Goal: Information Seeking & Learning: Compare options

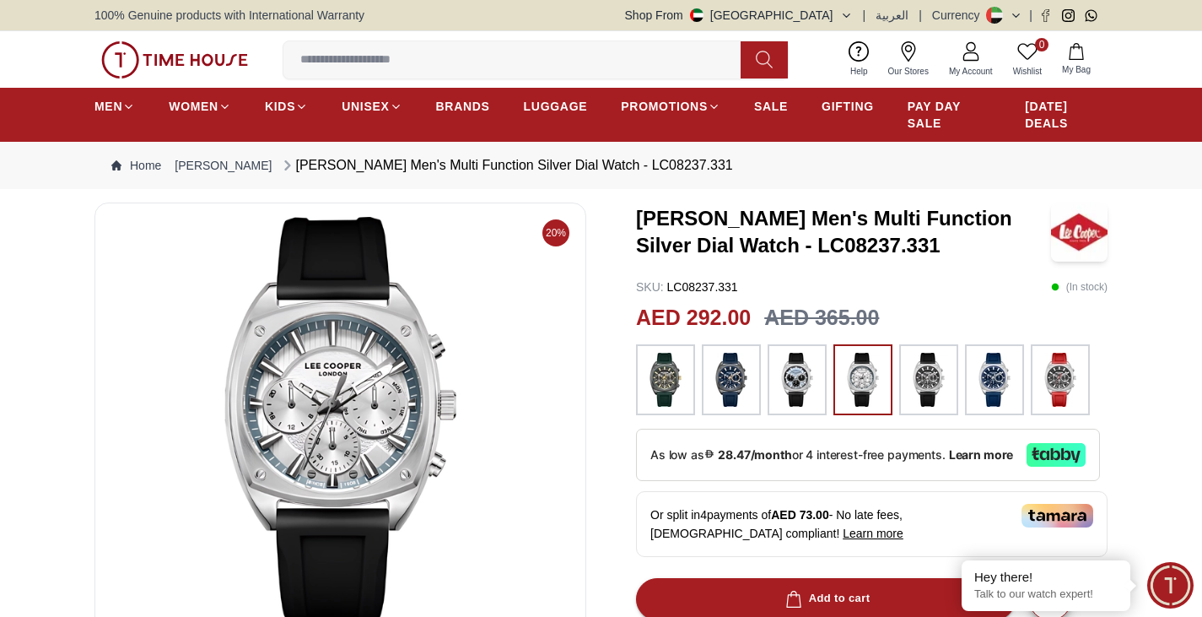
click at [727, 397] on img at bounding box center [731, 380] width 42 height 54
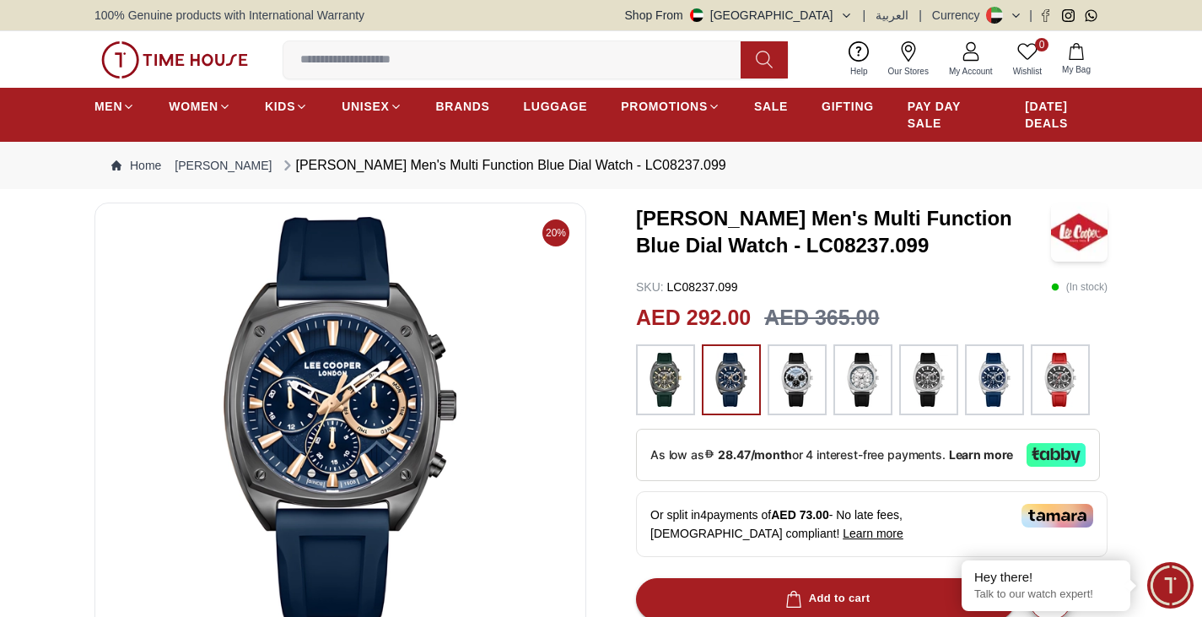
click at [814, 392] on img at bounding box center [797, 380] width 42 height 54
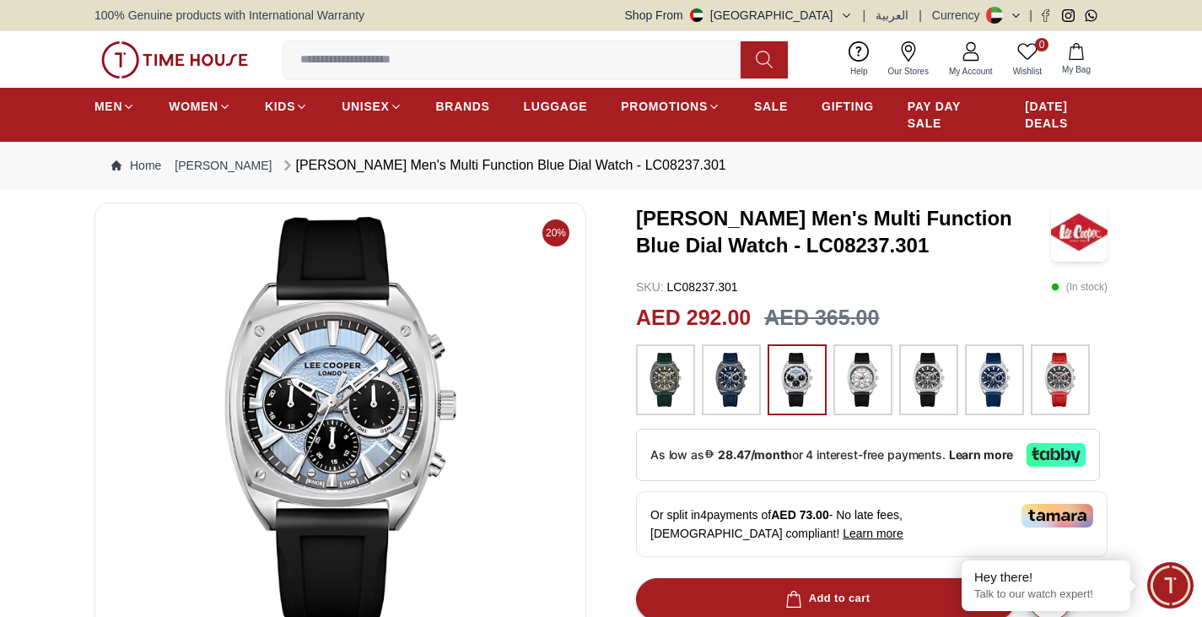
click at [854, 387] on img at bounding box center [863, 380] width 42 height 54
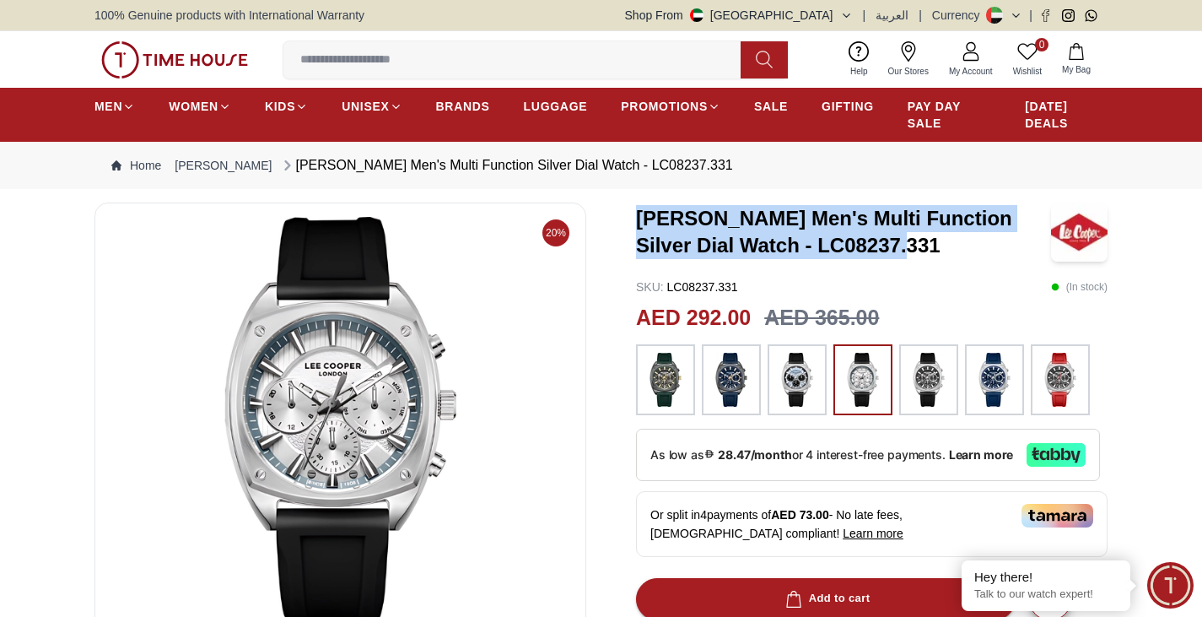
drag, startPoint x: 635, startPoint y: 209, endPoint x: 893, endPoint y: 244, distance: 260.4
click at [893, 244] on div "20% [PERSON_NAME] Men's Multi Function Silver Dial Watch - LC08237.331 SKU : LC…" at bounding box center [600, 628] width 1013 height 852
copy h3 "[PERSON_NAME] Men's Multi Function Silver Dial Watch - LC08237.331"
click at [151, 43] on img at bounding box center [174, 59] width 147 height 37
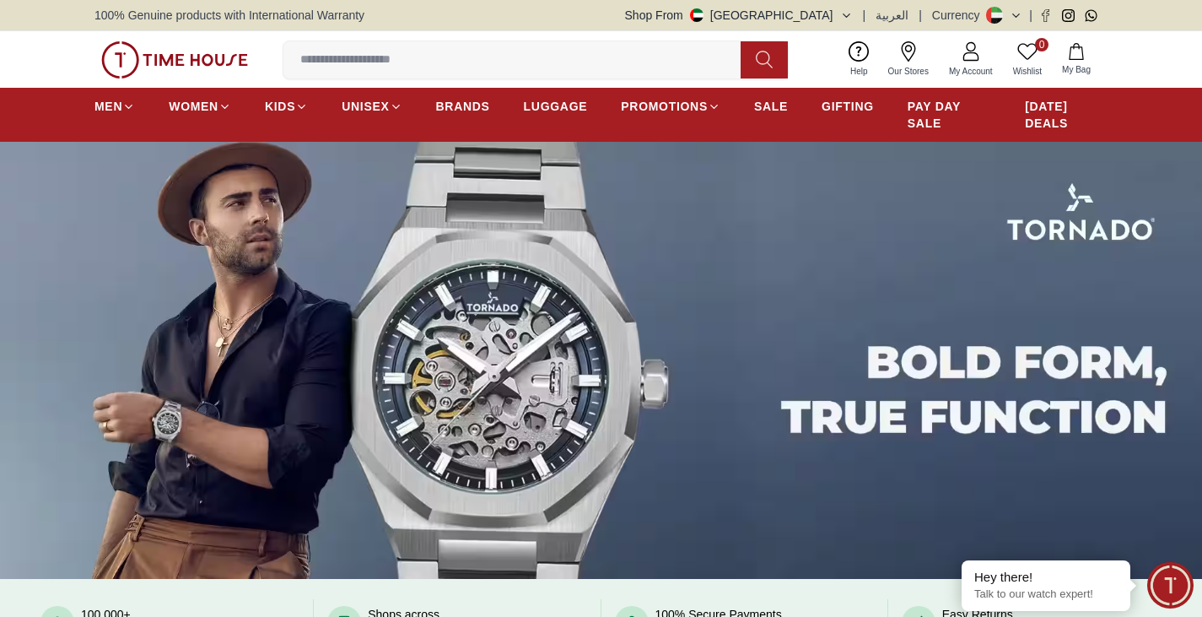
click at [153, 53] on img at bounding box center [174, 59] width 147 height 37
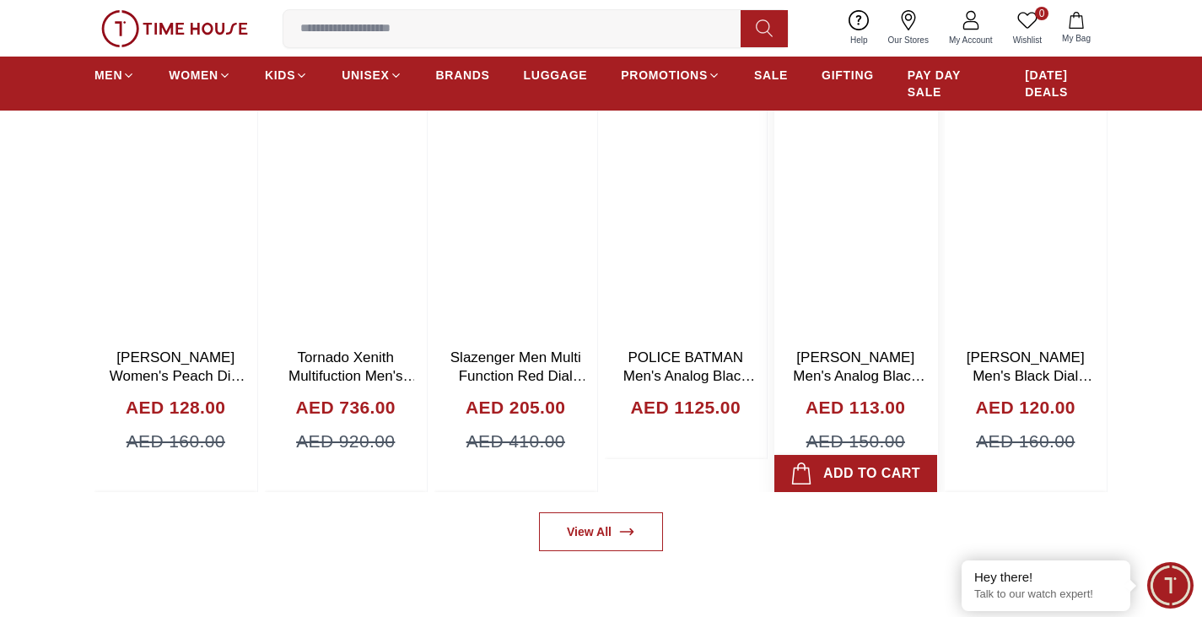
scroll to position [1012, 0]
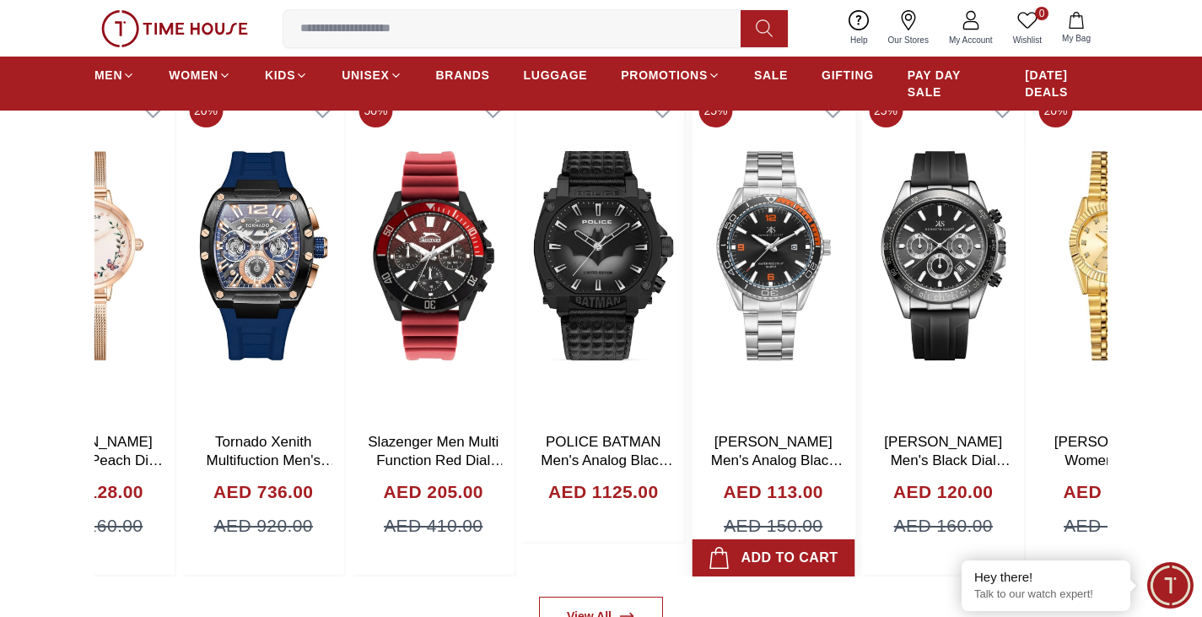
click at [977, 350] on img at bounding box center [943, 255] width 163 height 337
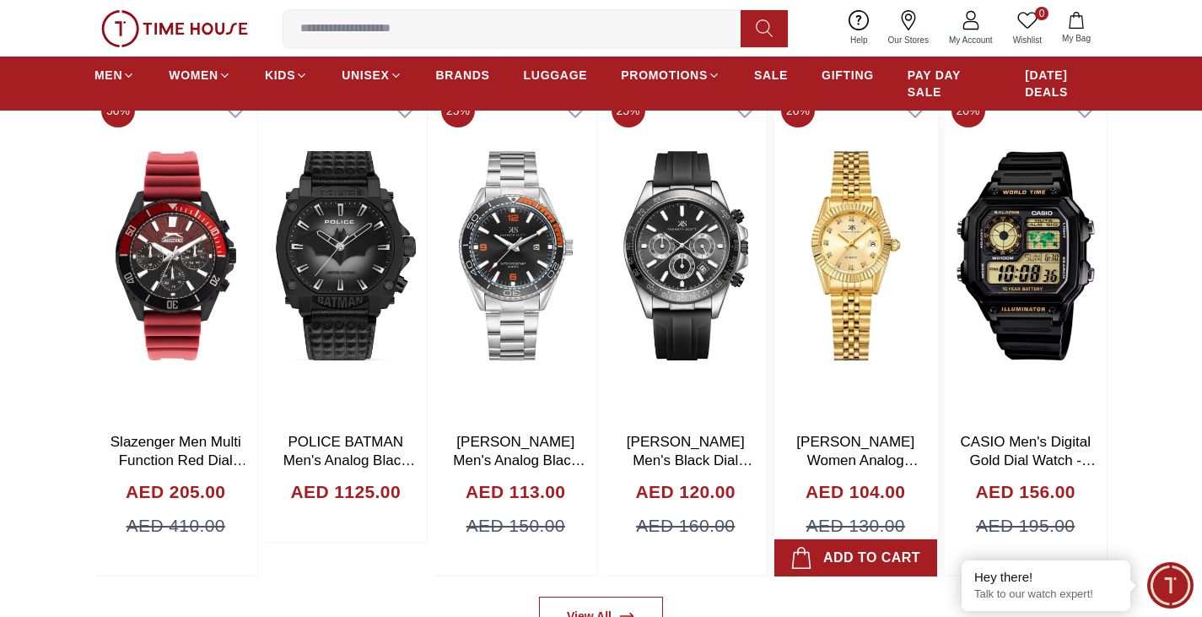
click at [937, 294] on img at bounding box center [855, 255] width 163 height 337
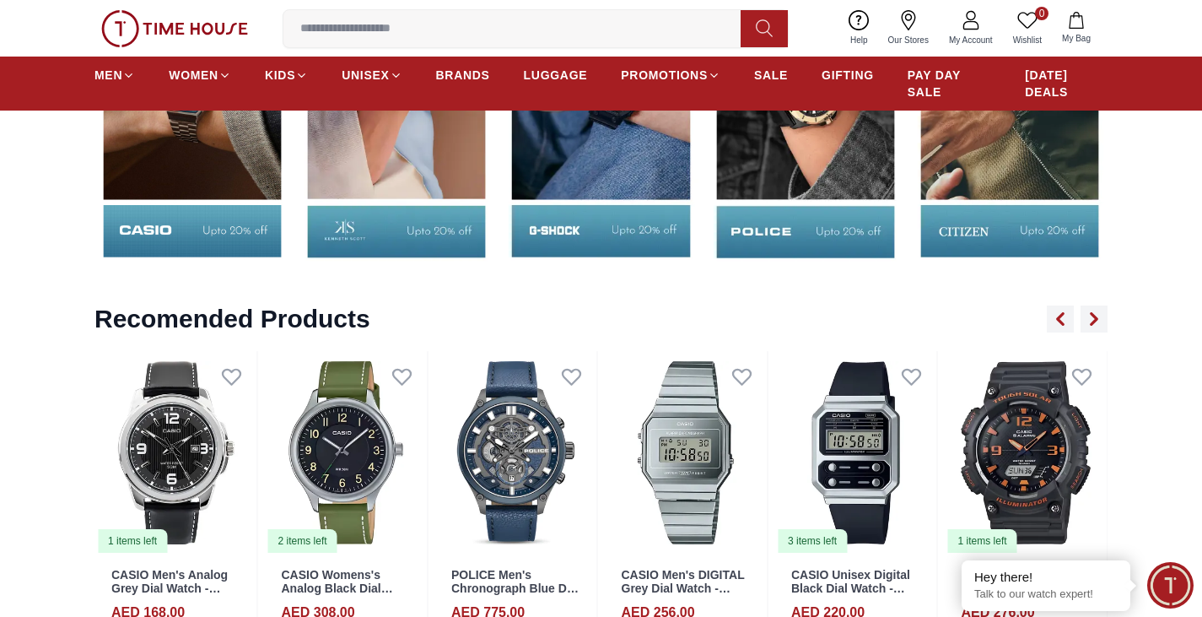
scroll to position [2615, 0]
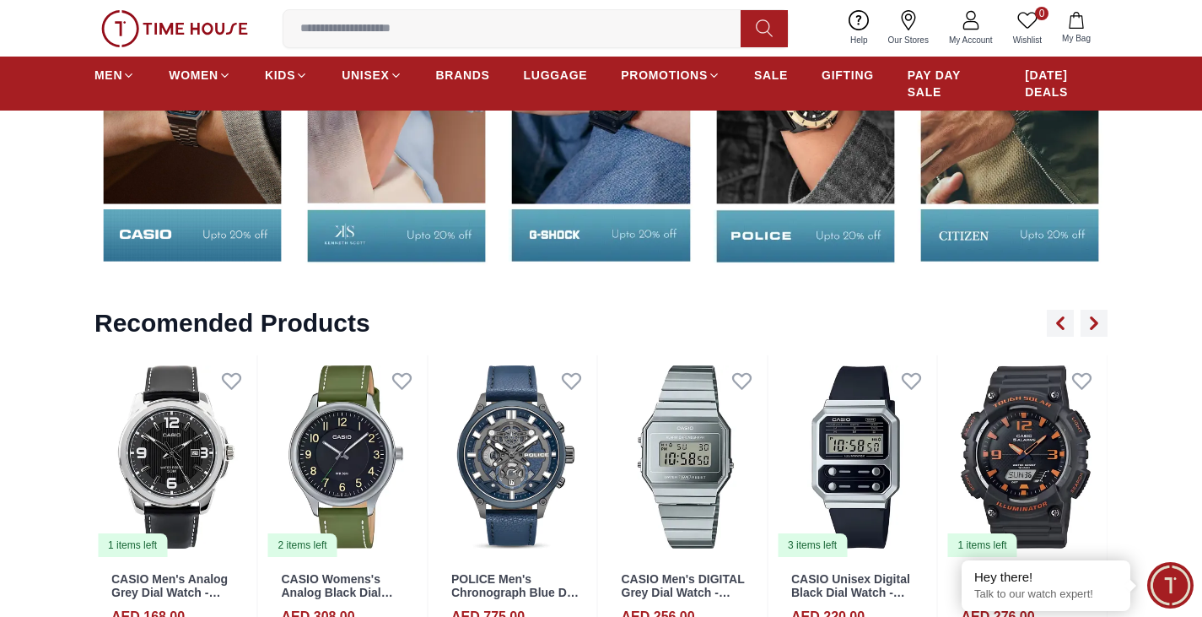
click at [620, 7] on div "0 Wishlist My Bag Help Our Stores My Account 0 Wishlist My Bag" at bounding box center [600, 28] width 1013 height 57
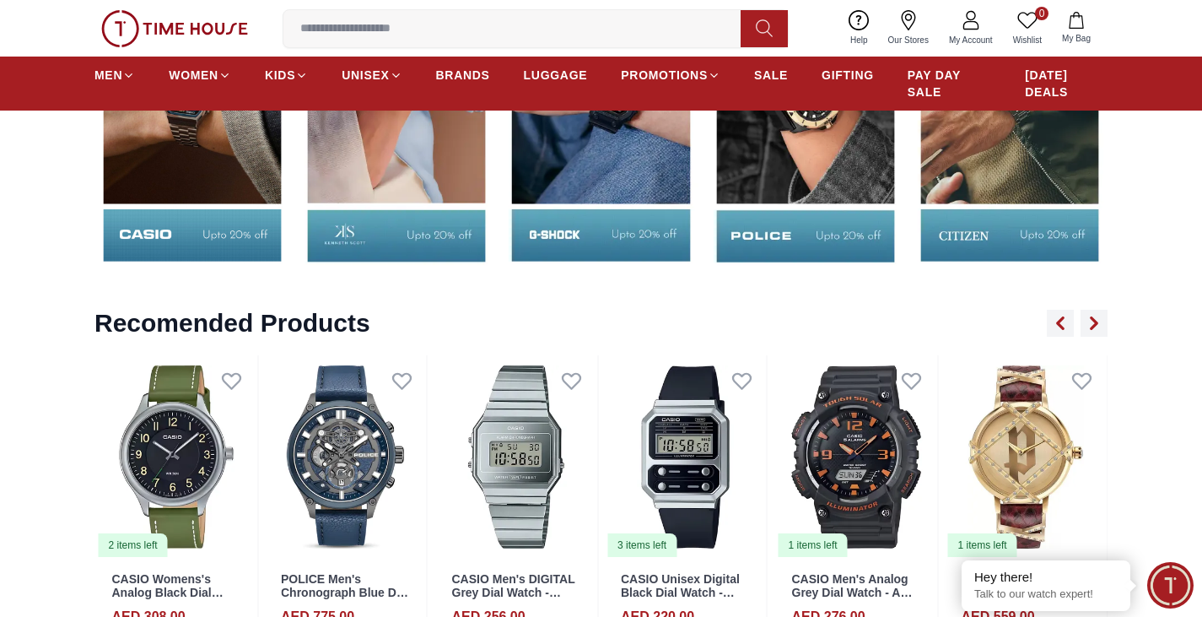
click at [620, 16] on input at bounding box center [518, 29] width 471 height 34
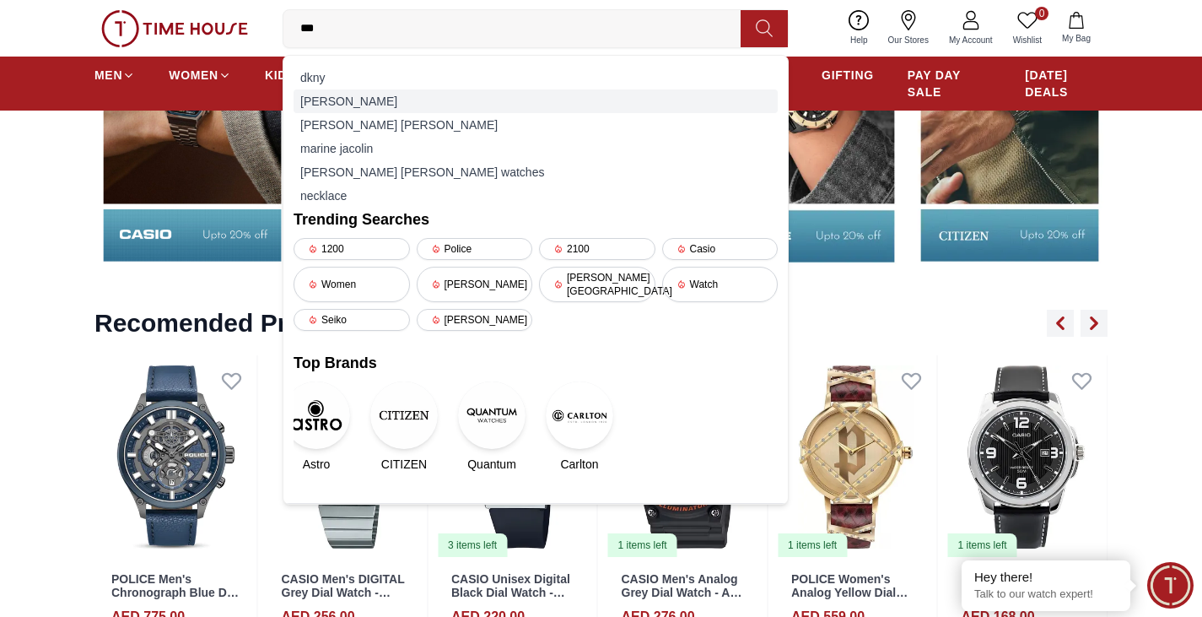
type input "***"
click at [321, 96] on div "[PERSON_NAME]" at bounding box center [536, 101] width 484 height 24
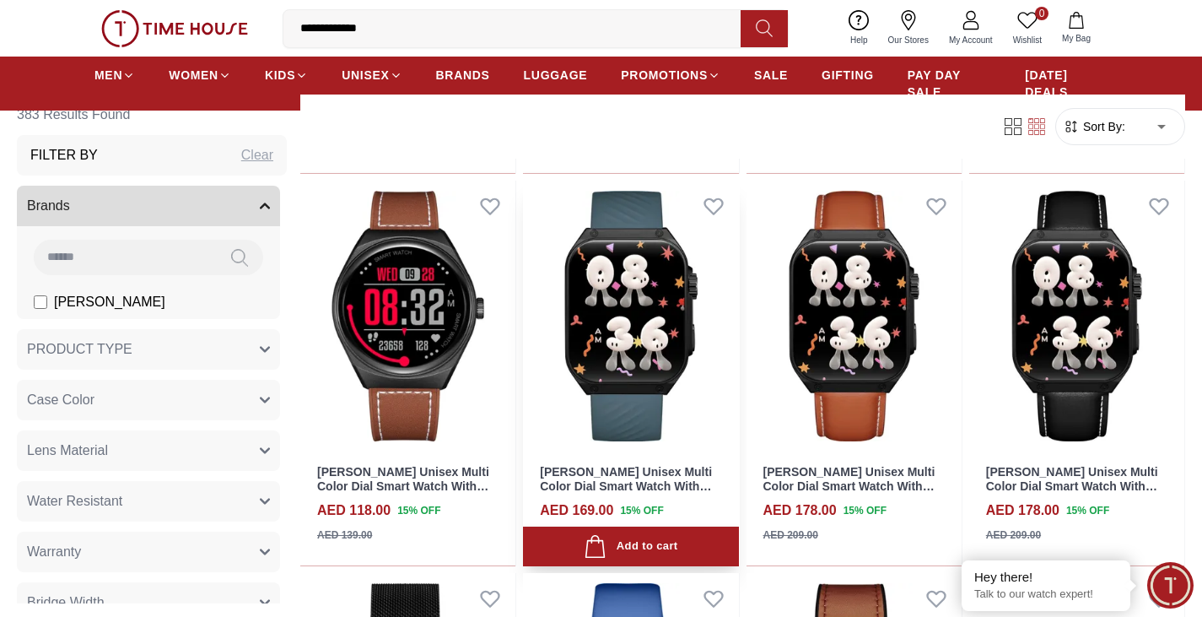
scroll to position [5230, 0]
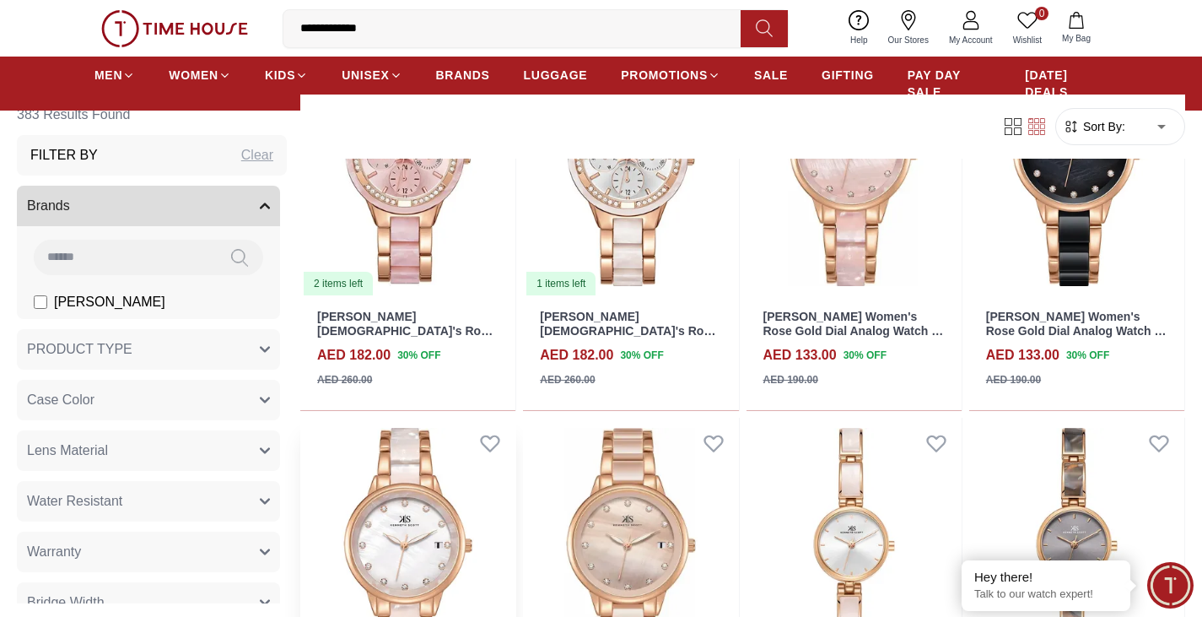
scroll to position [6326, 0]
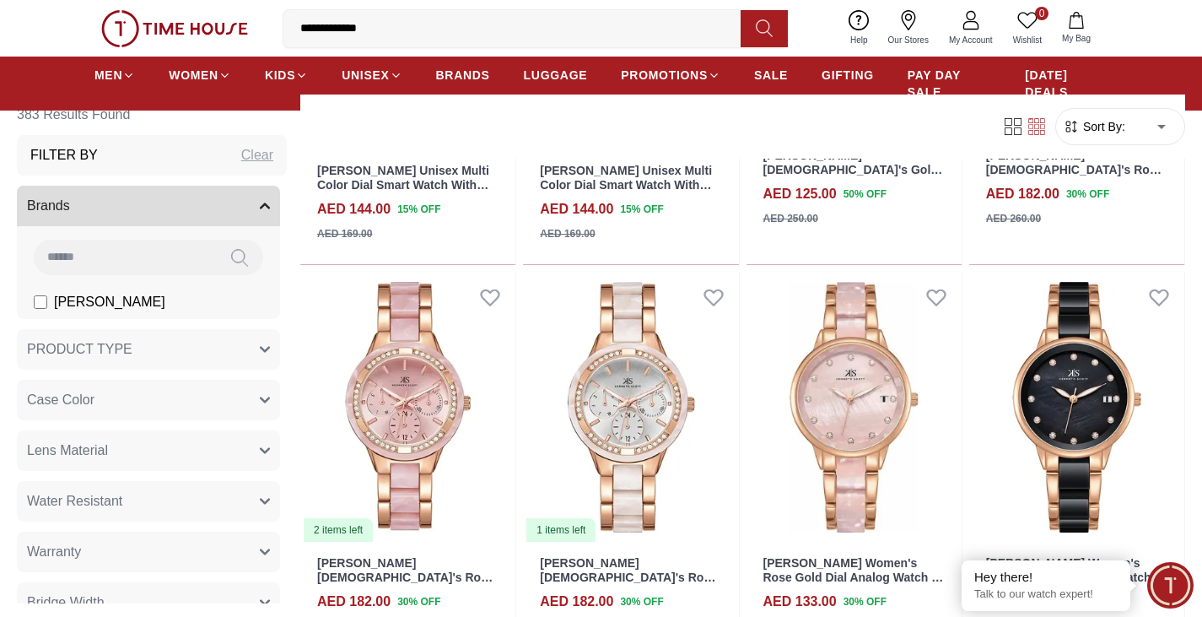
click at [225, 24] on img at bounding box center [174, 28] width 147 height 37
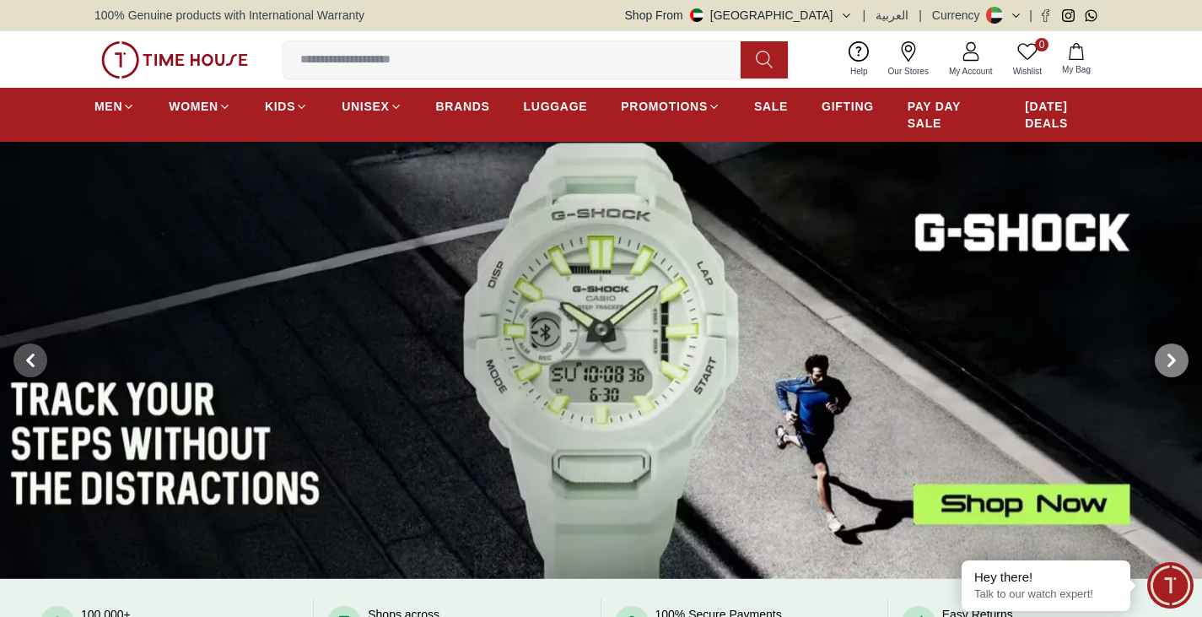
click at [1181, 360] on span at bounding box center [1172, 360] width 34 height 34
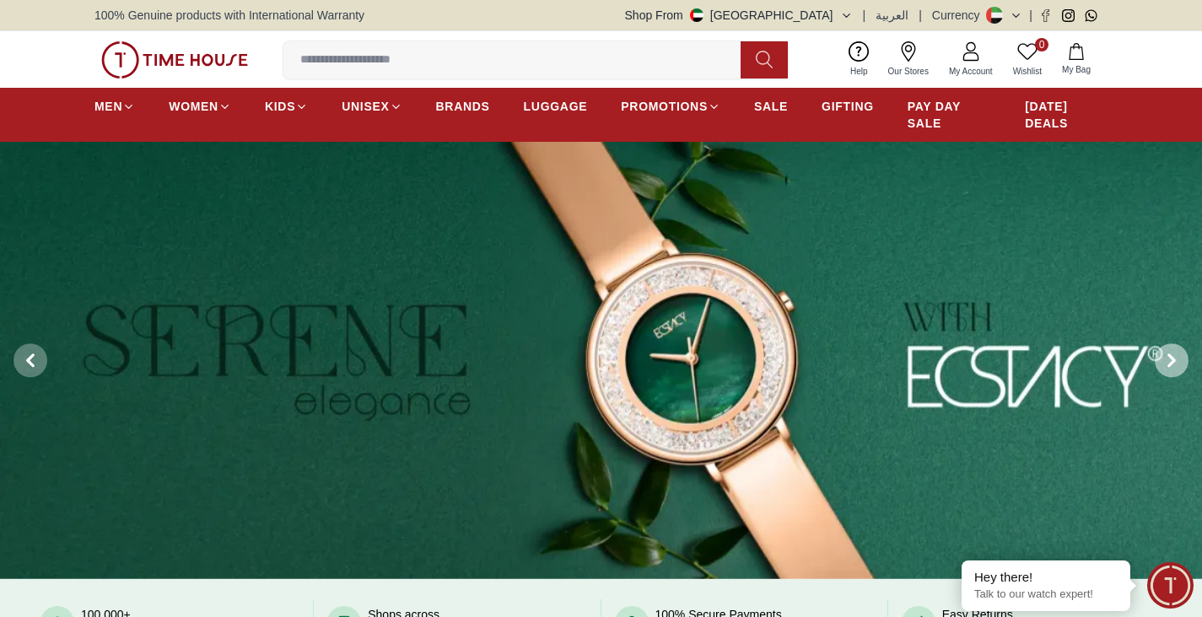
click at [1181, 360] on span at bounding box center [1172, 360] width 34 height 34
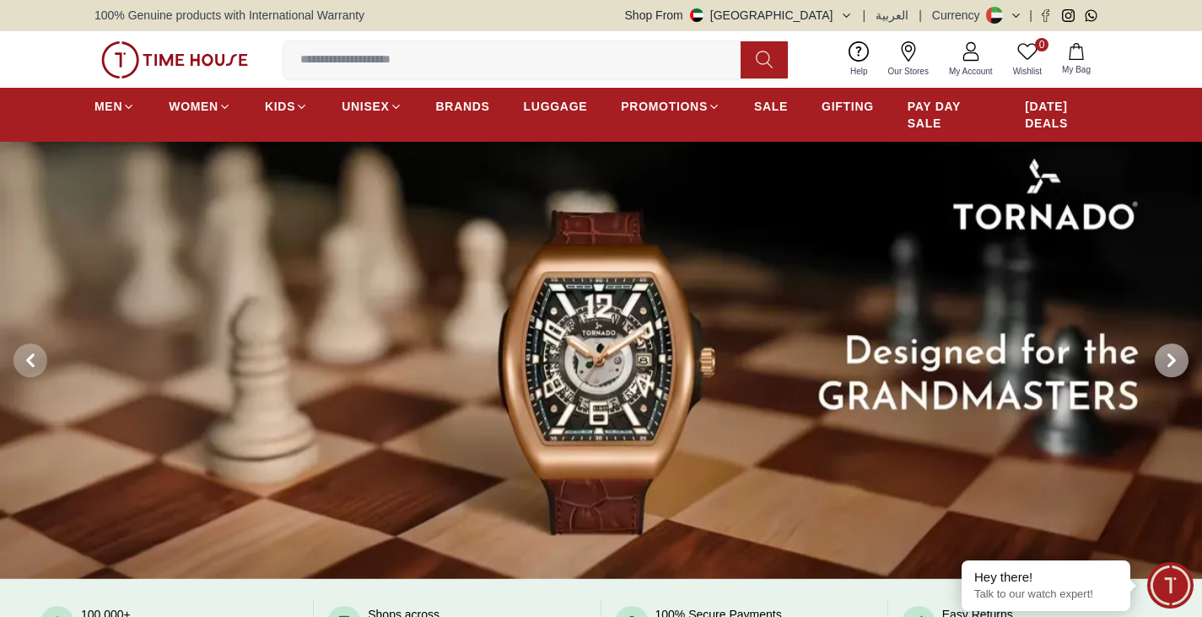
click at [1170, 354] on icon at bounding box center [1171, 359] width 5 height 11
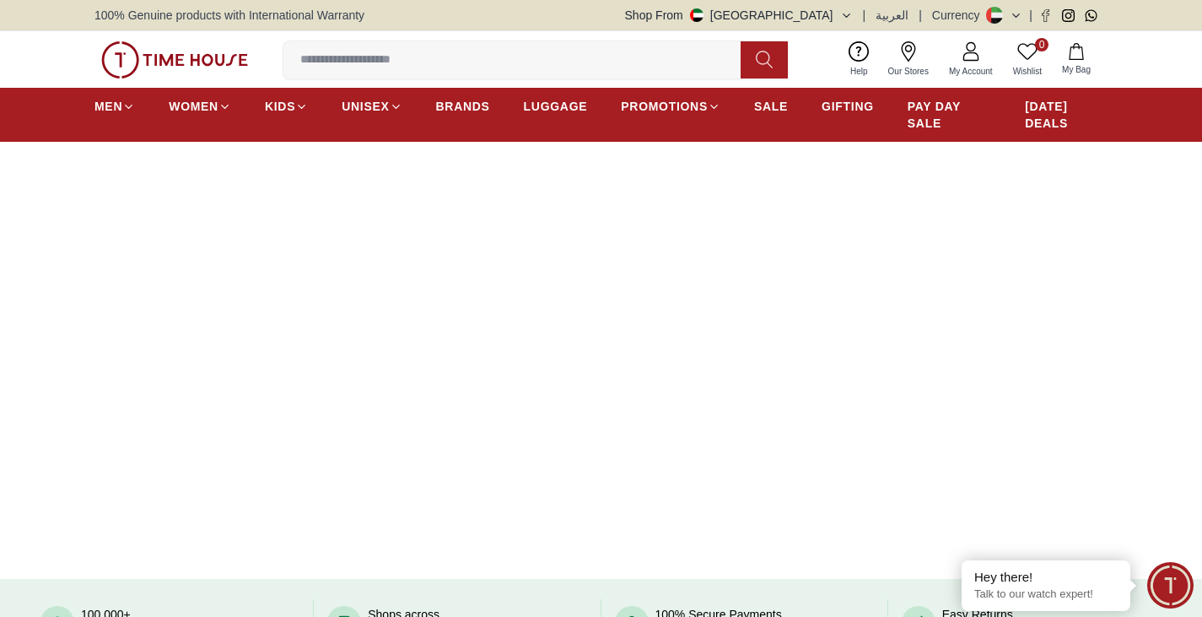
click at [733, 406] on img at bounding box center [601, 360] width 1202 height 437
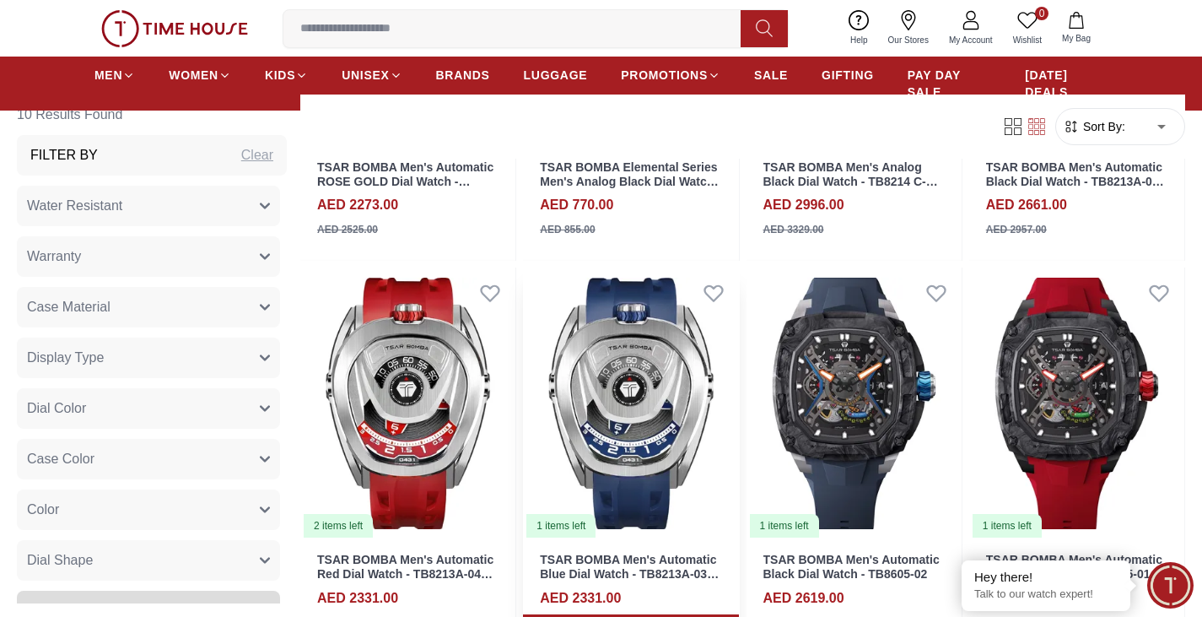
scroll to position [928, 0]
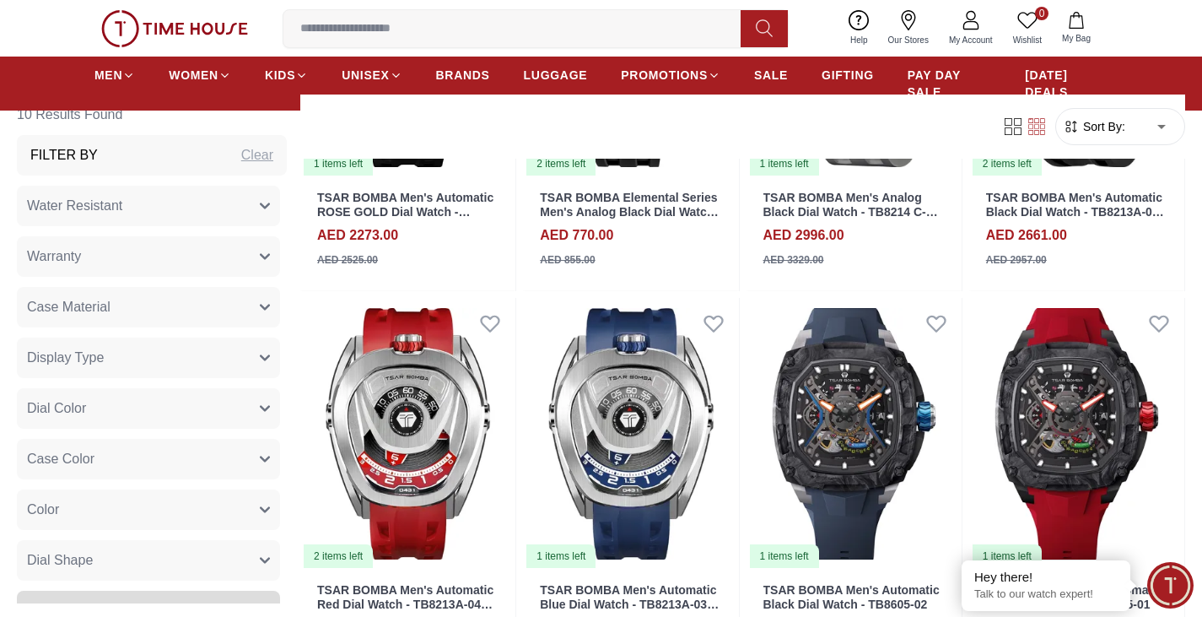
click at [140, 28] on img at bounding box center [174, 28] width 147 height 37
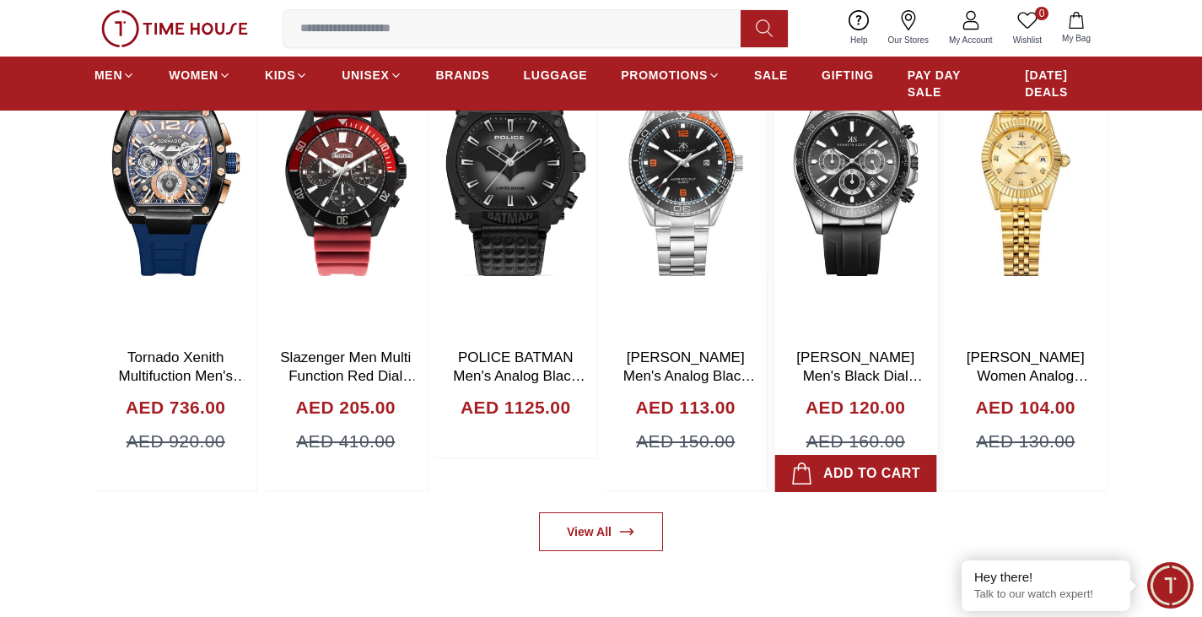
scroll to position [1012, 0]
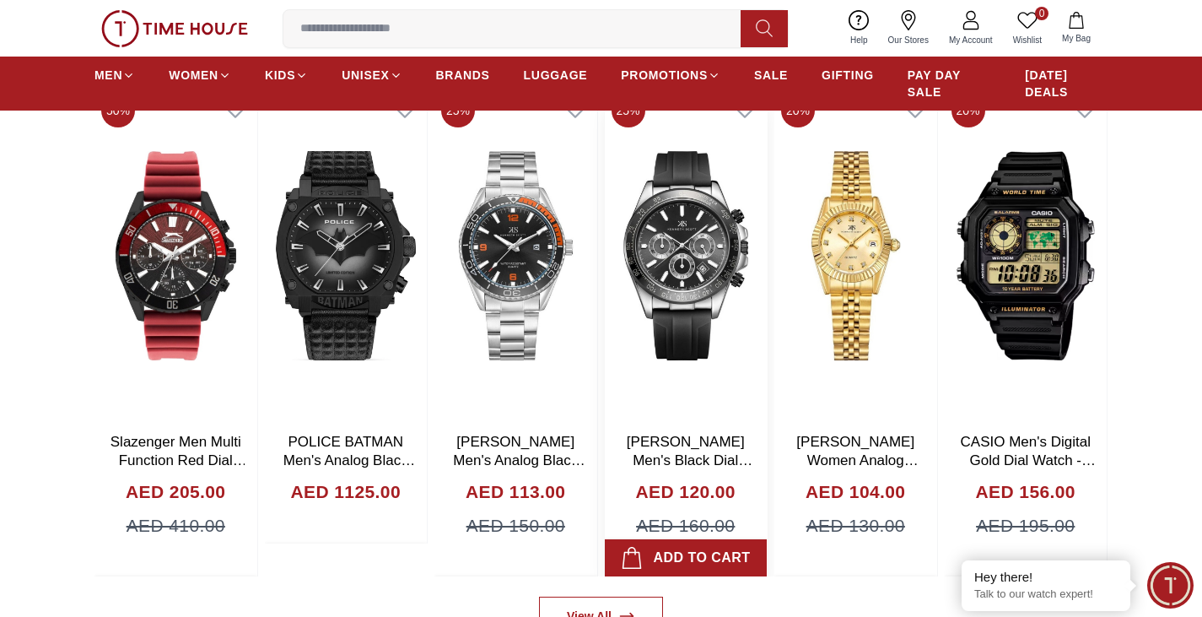
click at [686, 243] on img at bounding box center [686, 255] width 163 height 337
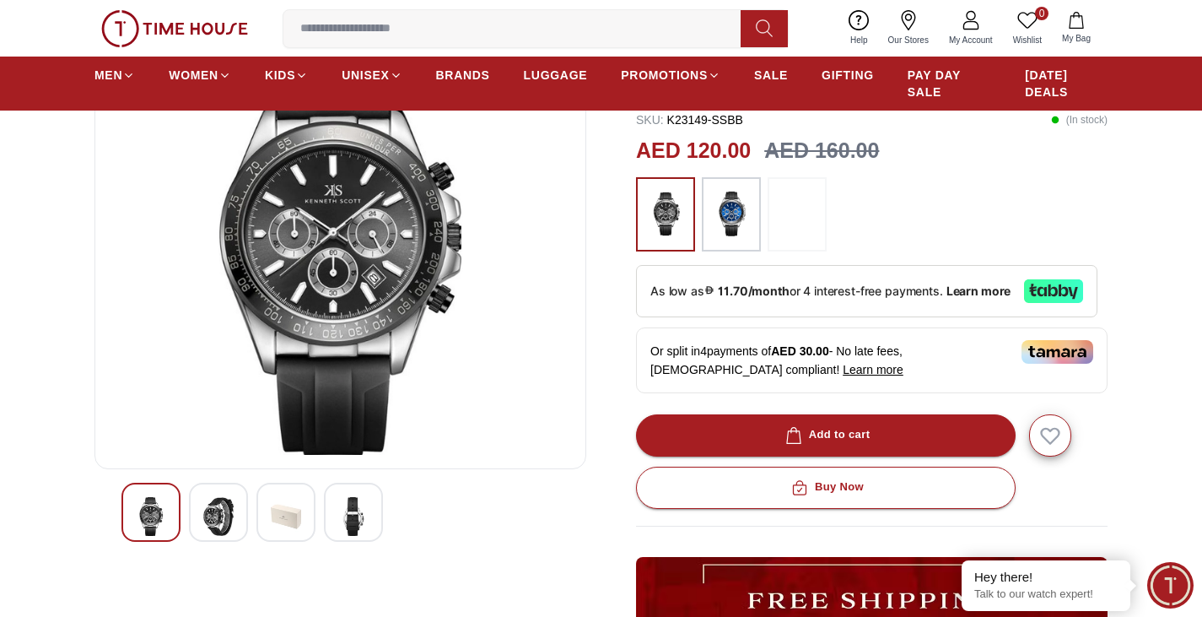
scroll to position [169, 0]
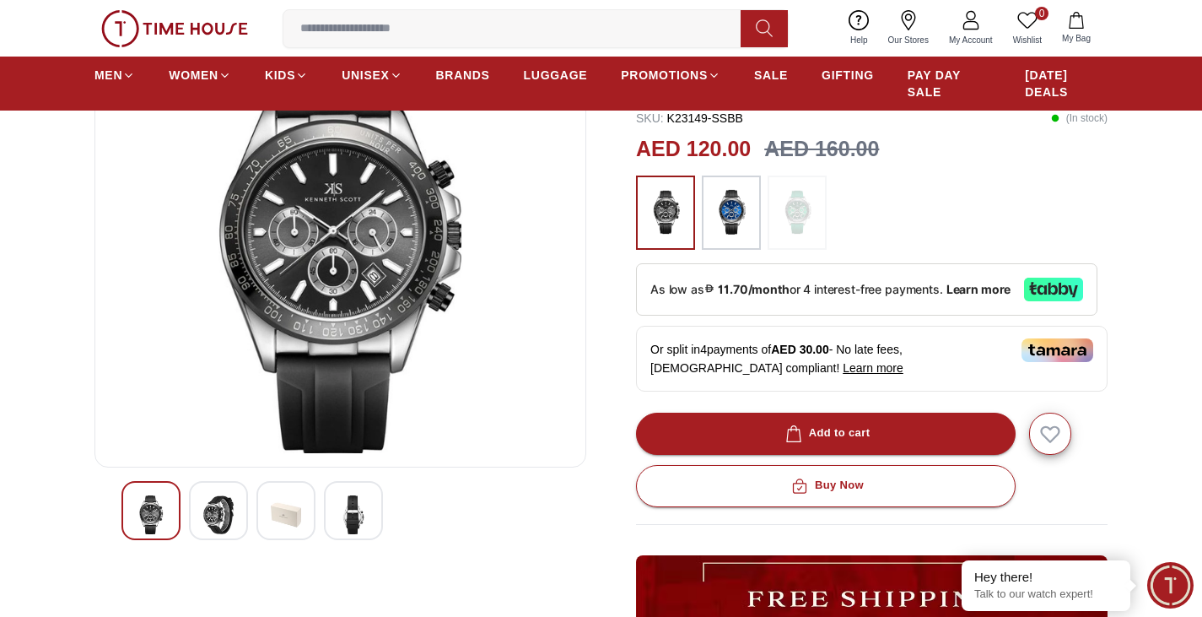
click at [230, 515] on img at bounding box center [218, 514] width 30 height 39
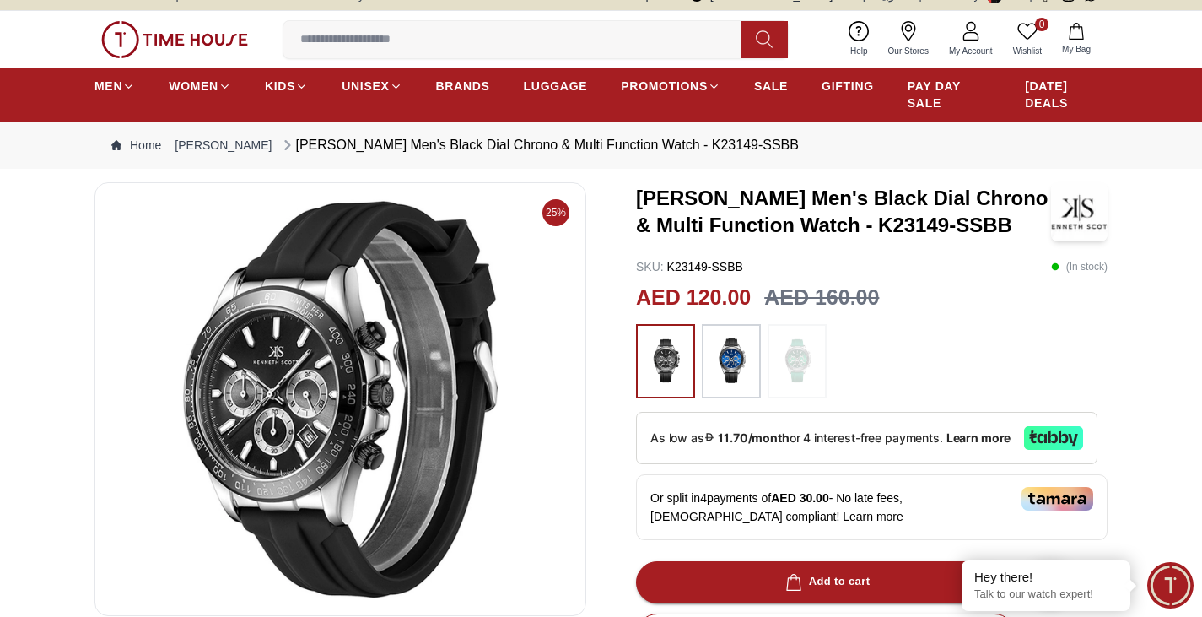
scroll to position [0, 0]
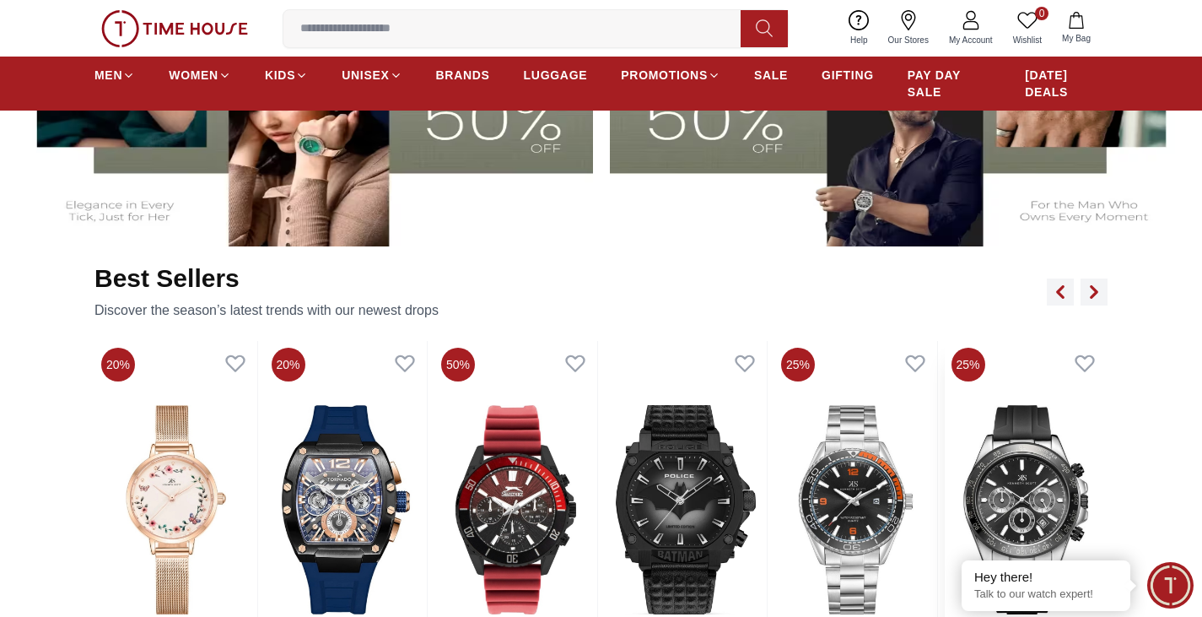
scroll to position [759, 0]
click at [1078, 298] on div at bounding box center [1077, 291] width 61 height 27
click at [1093, 292] on icon "button" at bounding box center [1093, 290] width 13 height 13
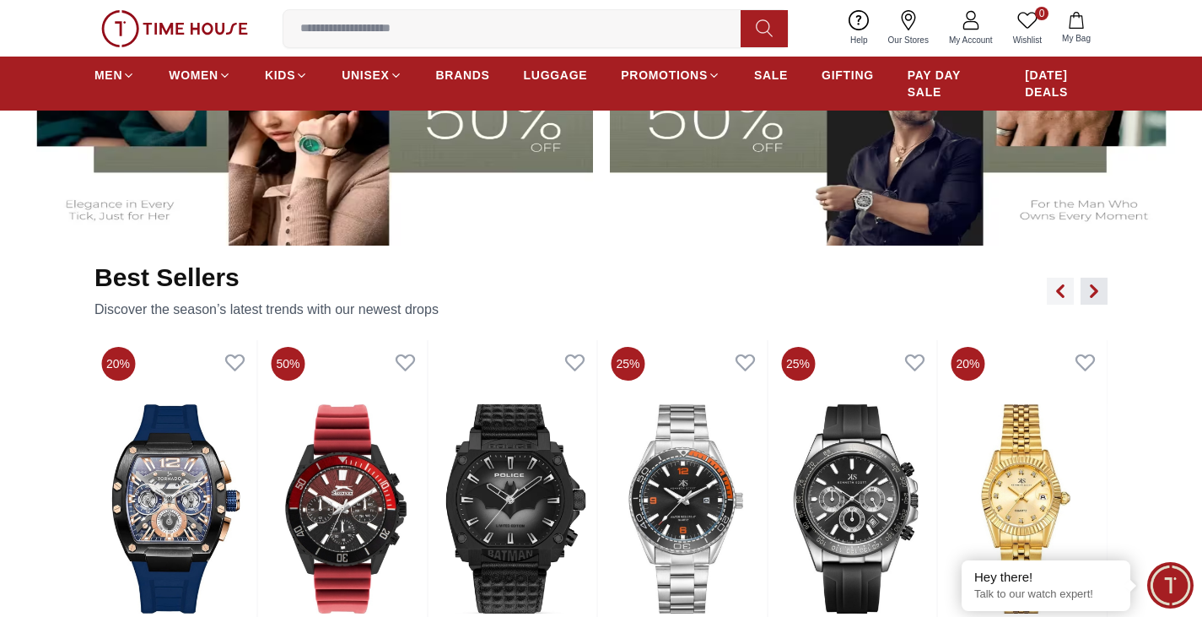
click at [1093, 292] on icon "button" at bounding box center [1093, 290] width 13 height 13
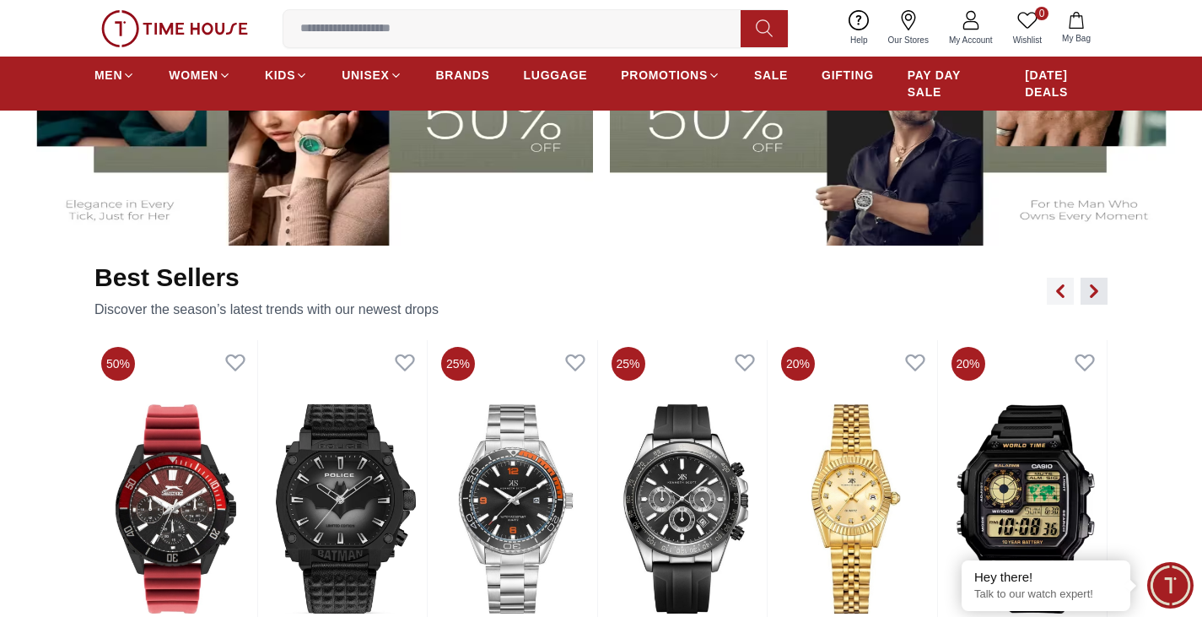
click at [1093, 292] on icon "button" at bounding box center [1093, 290] width 13 height 13
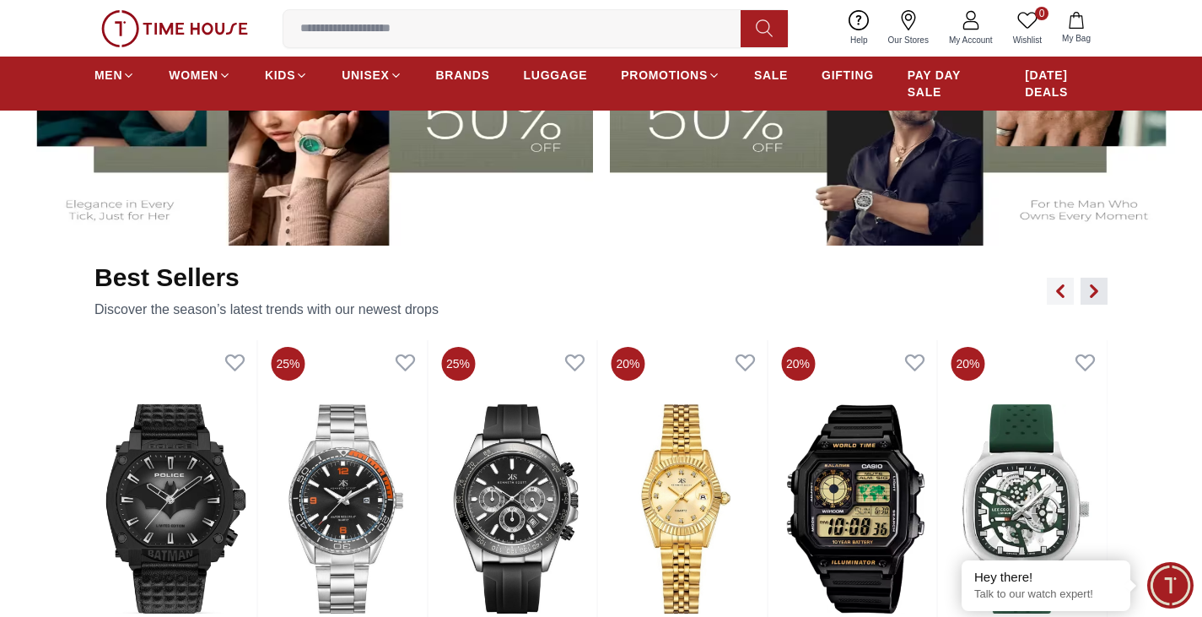
click at [1093, 292] on icon "button" at bounding box center [1093, 290] width 13 height 13
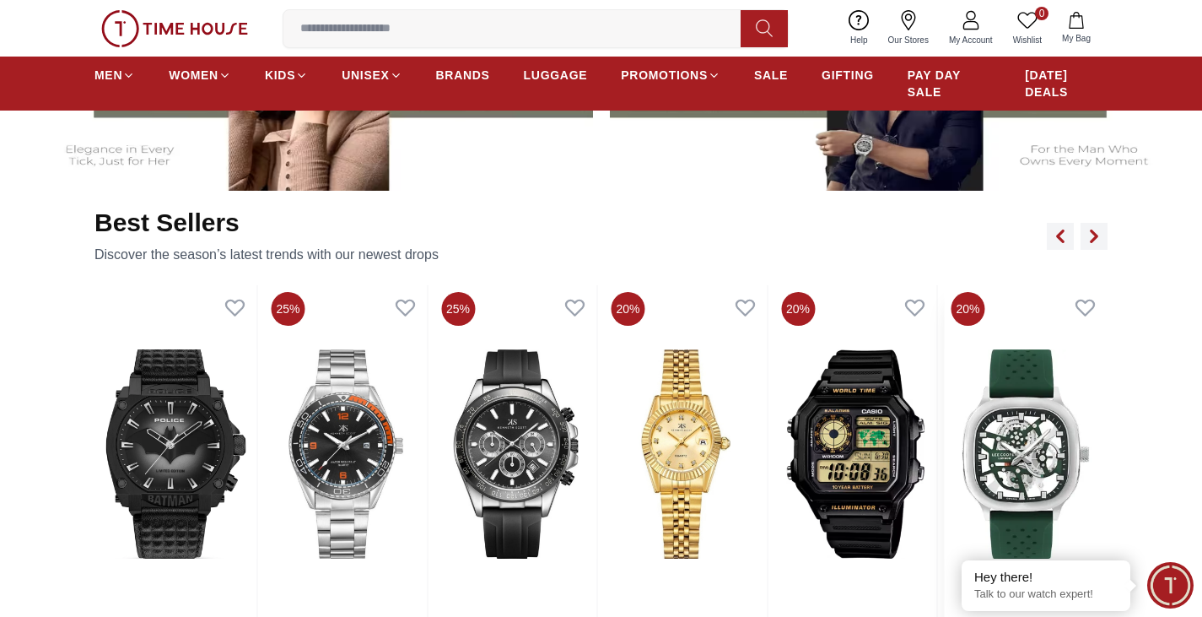
scroll to position [843, 0]
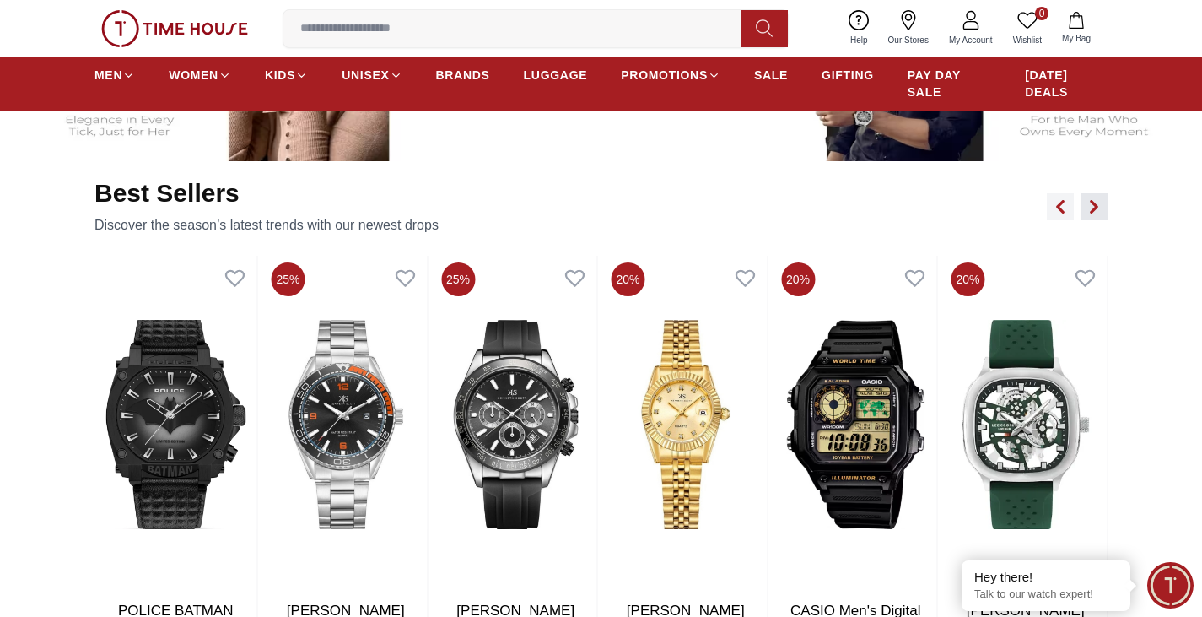
click at [1093, 213] on icon "button" at bounding box center [1093, 206] width 13 height 13
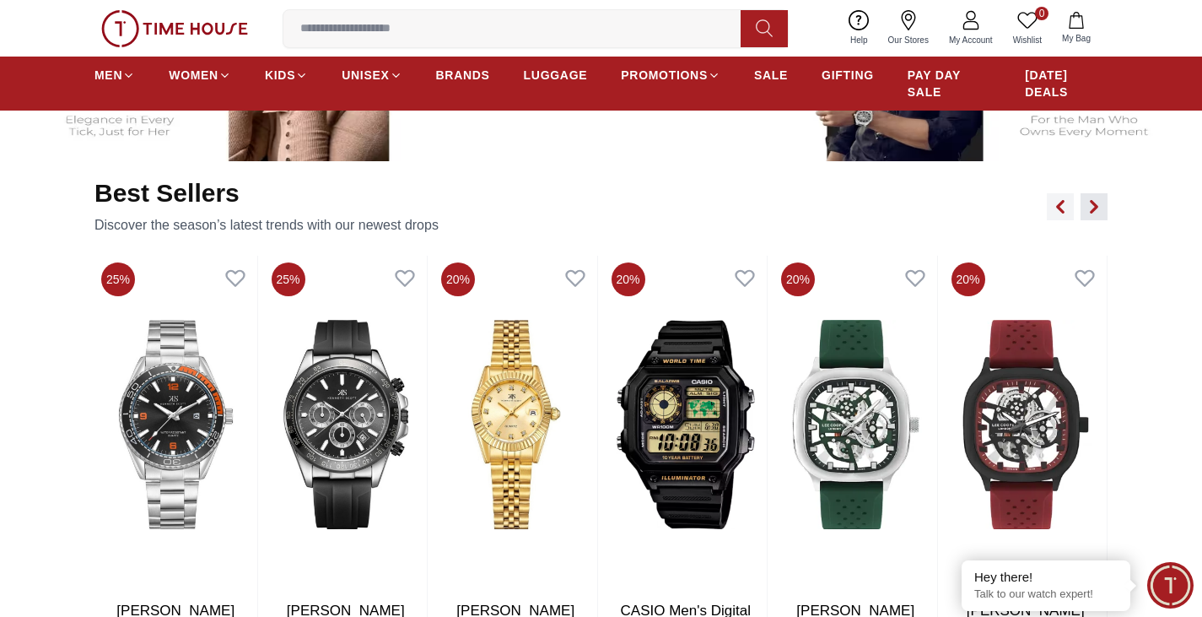
click at [1093, 213] on icon "button" at bounding box center [1093, 206] width 13 height 13
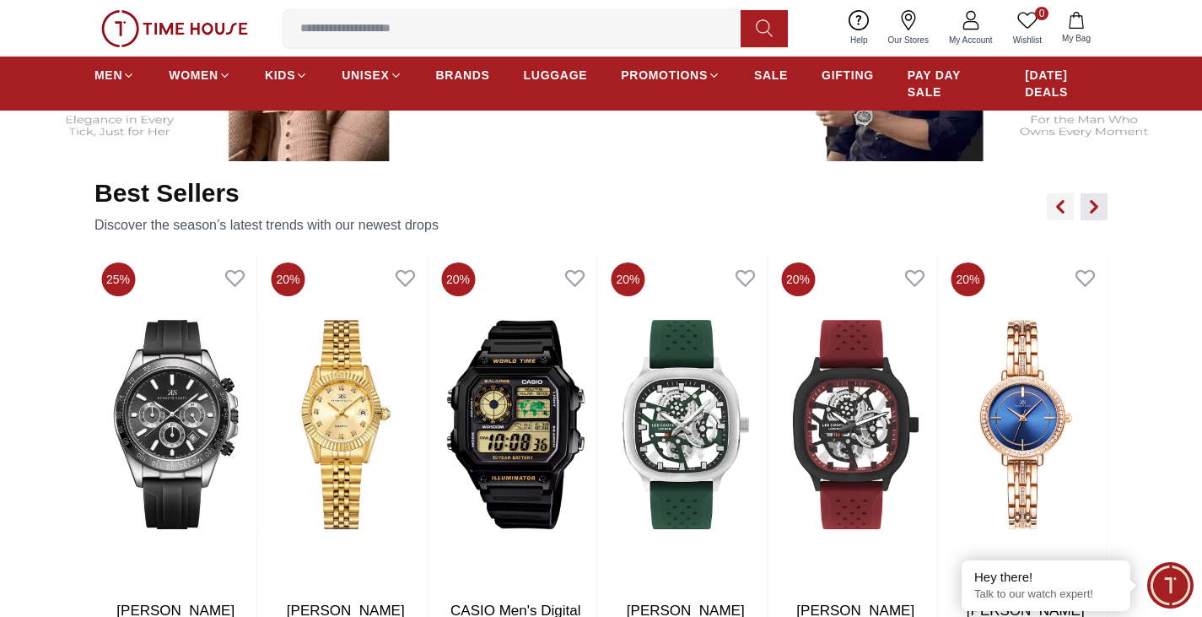
click at [1093, 213] on icon "button" at bounding box center [1093, 206] width 13 height 13
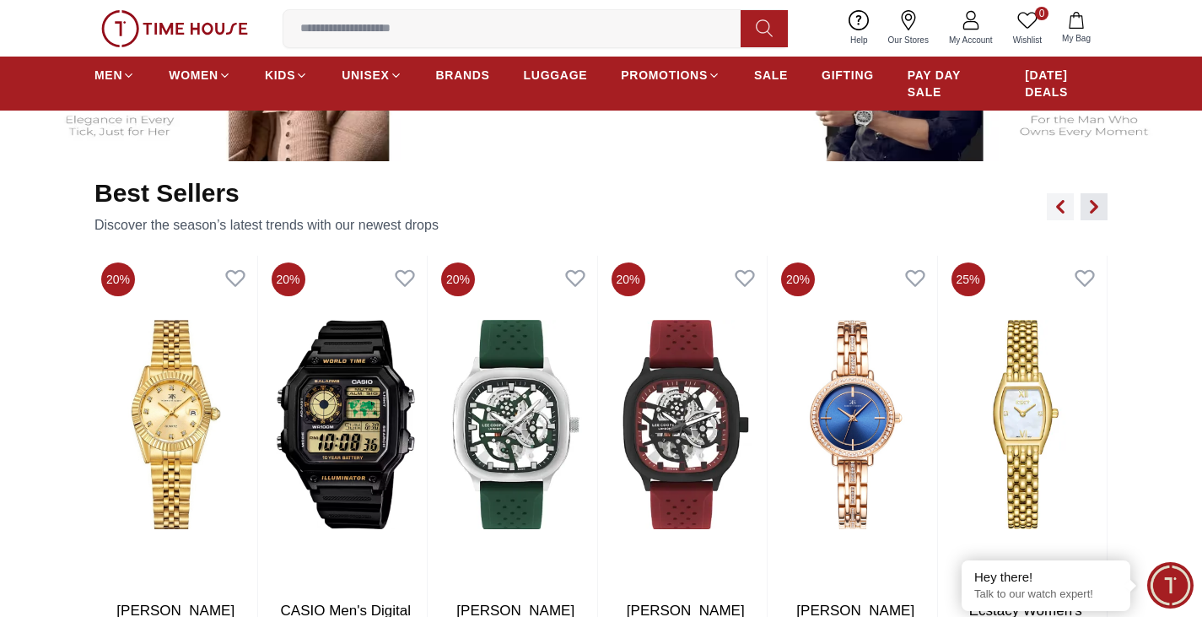
click at [1093, 213] on icon "button" at bounding box center [1093, 206] width 13 height 13
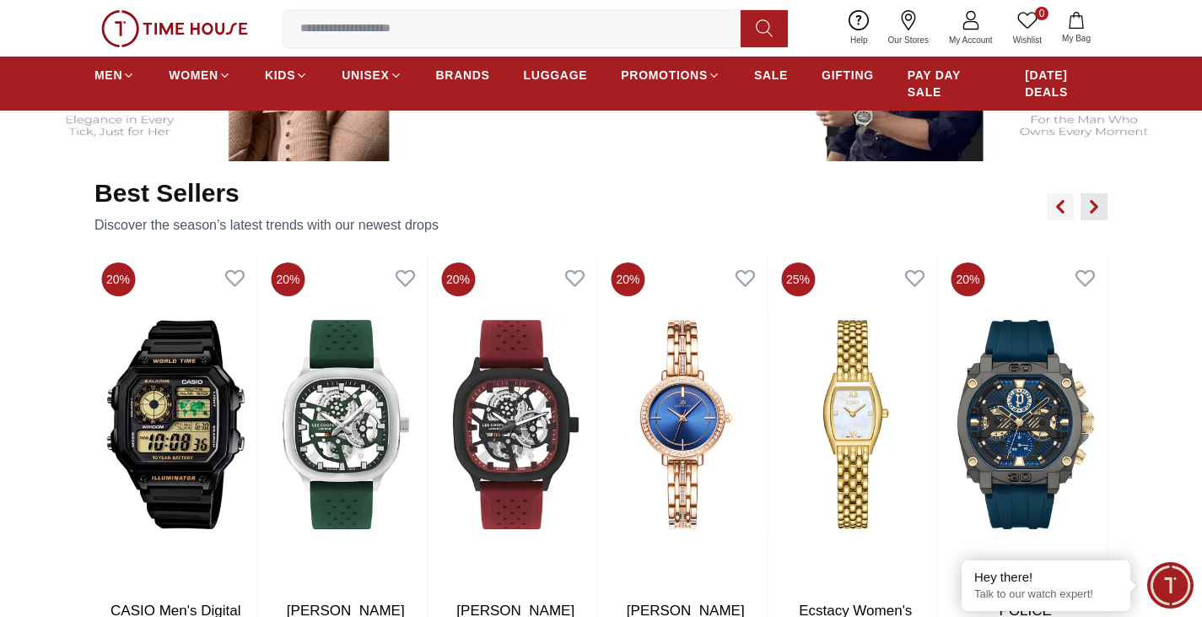
click at [1093, 213] on icon "button" at bounding box center [1093, 206] width 13 height 13
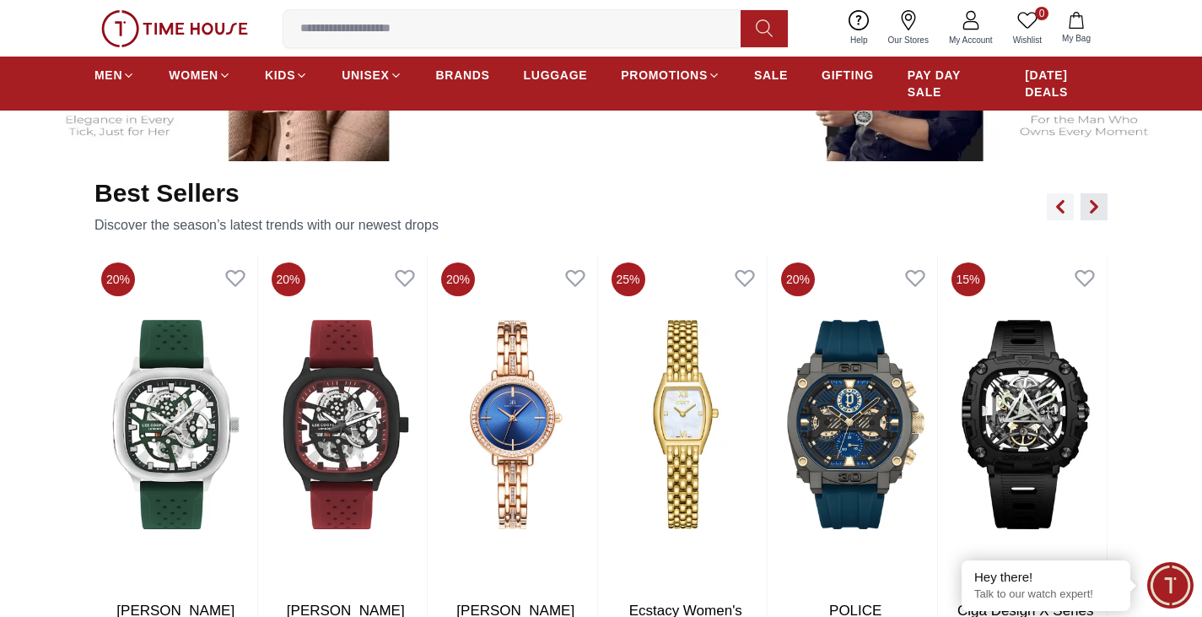
click at [1093, 213] on icon "button" at bounding box center [1093, 206] width 13 height 13
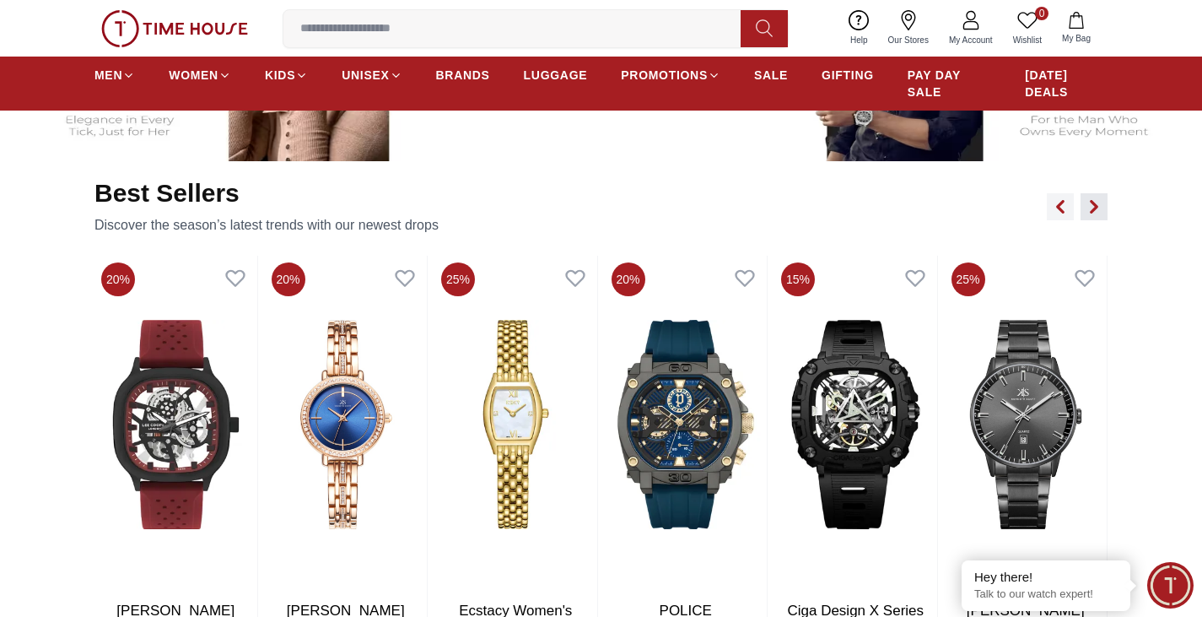
click at [1093, 213] on icon "button" at bounding box center [1093, 206] width 13 height 13
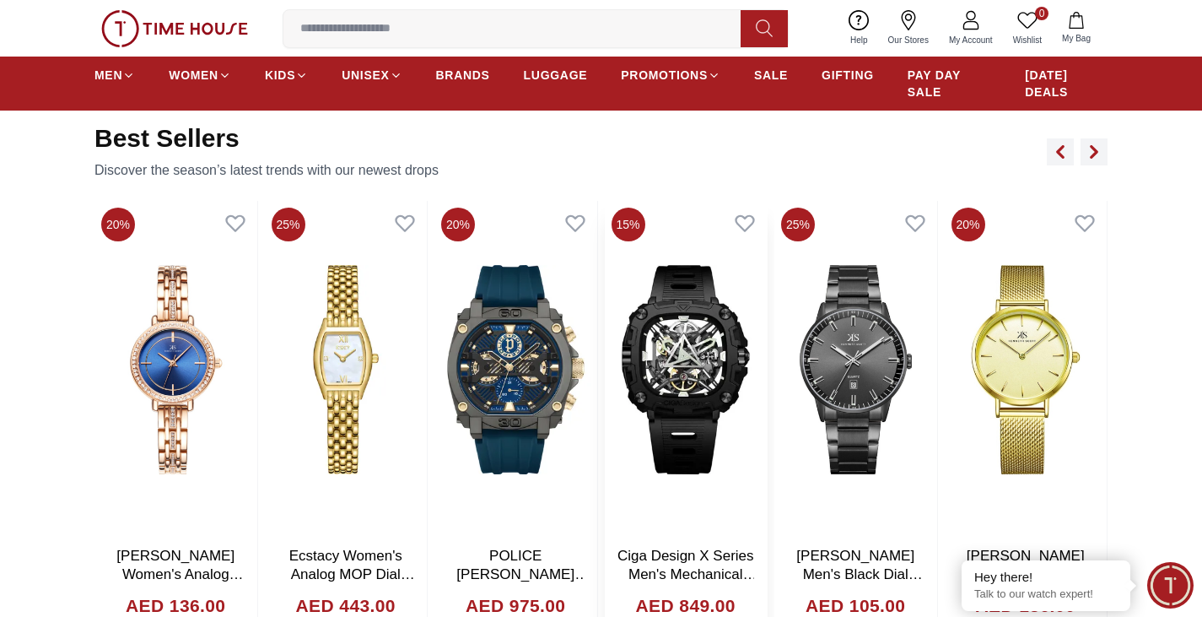
scroll to position [928, 0]
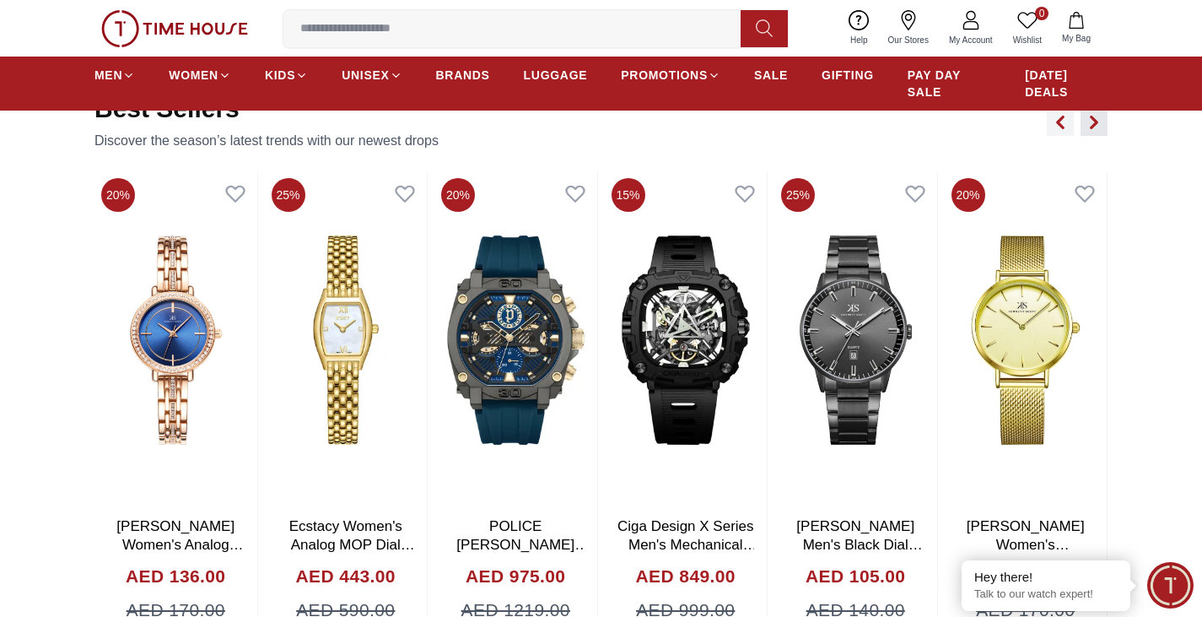
click at [1086, 130] on button "button" at bounding box center [1093, 122] width 27 height 27
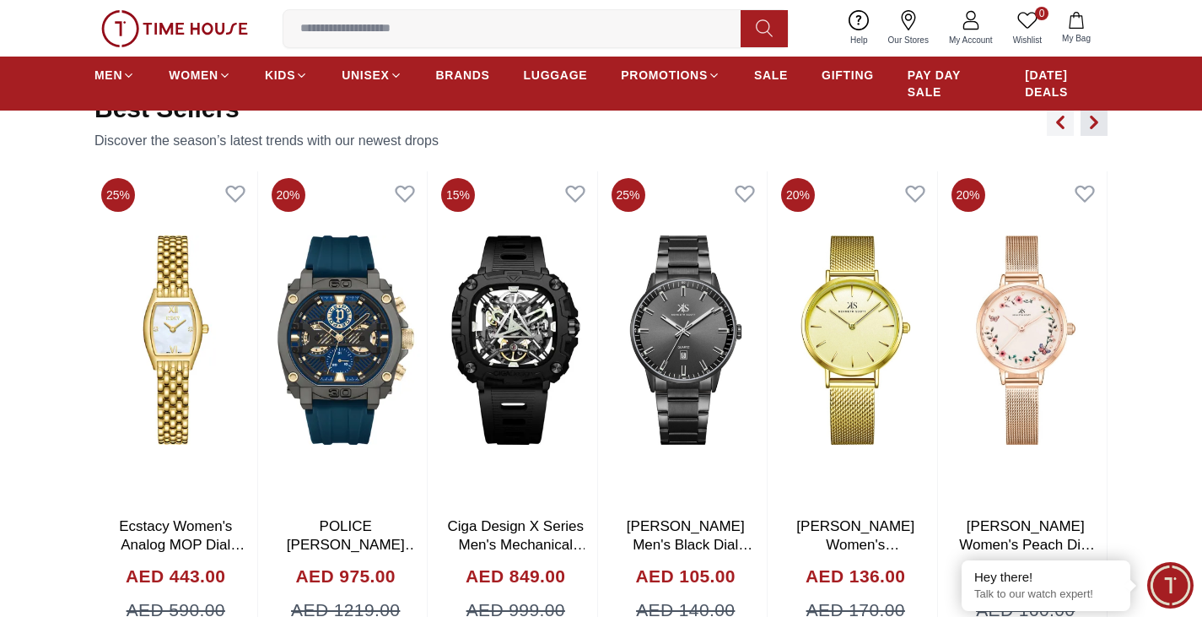
click at [1086, 130] on button "button" at bounding box center [1093, 122] width 27 height 27
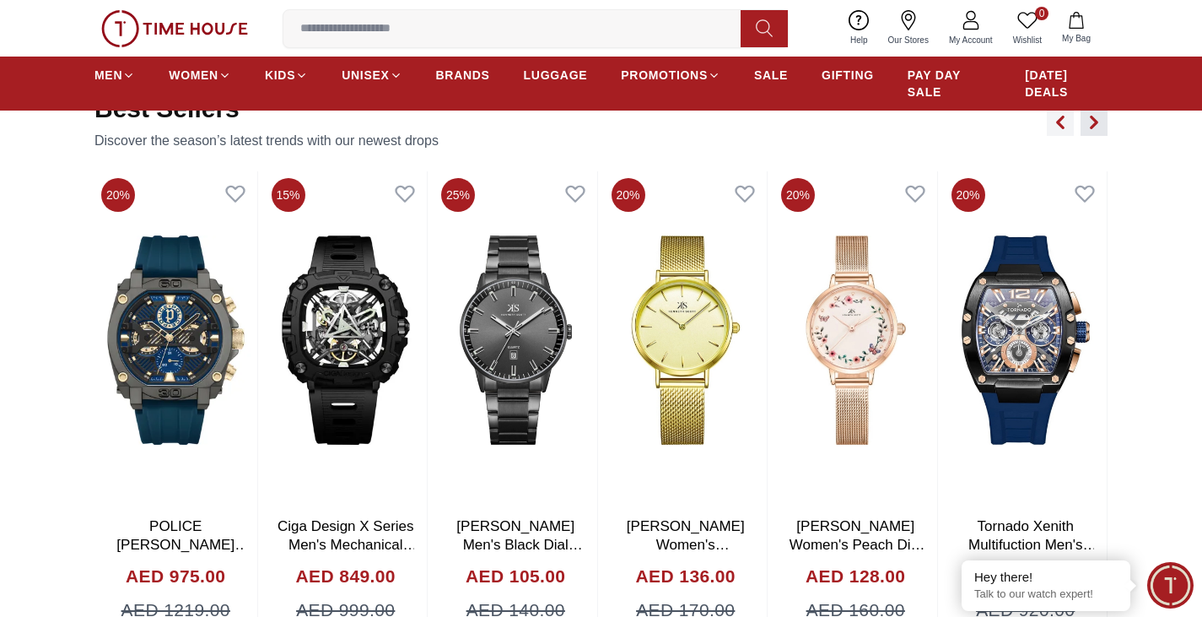
click at [1086, 130] on button "button" at bounding box center [1093, 122] width 27 height 27
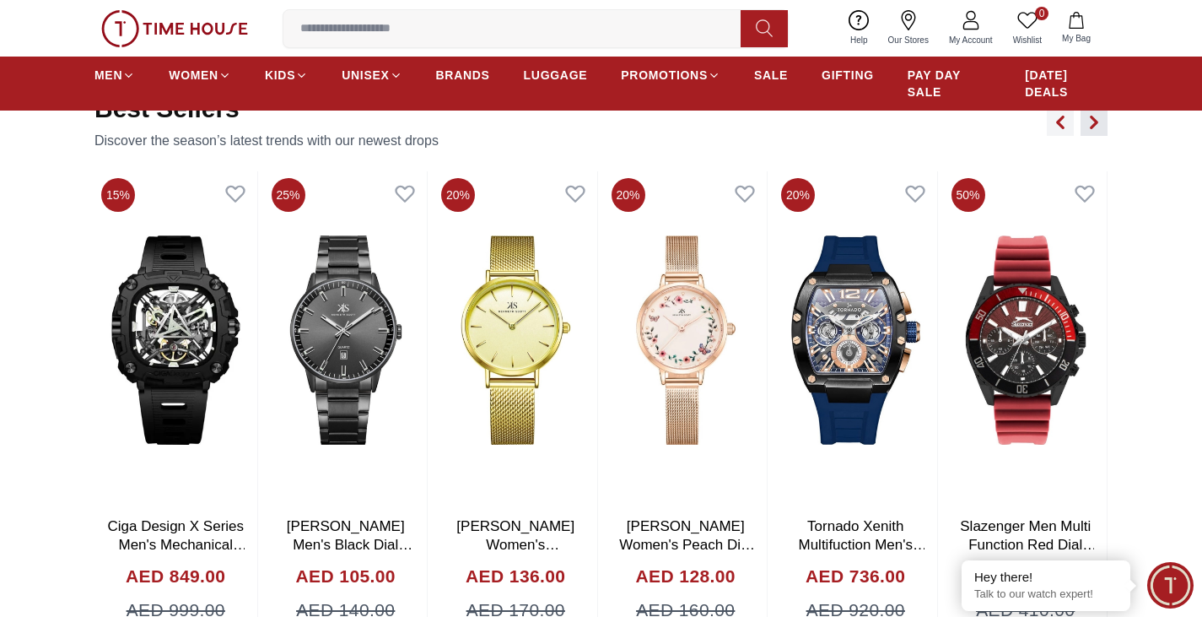
click at [1088, 127] on icon "button" at bounding box center [1093, 122] width 13 height 13
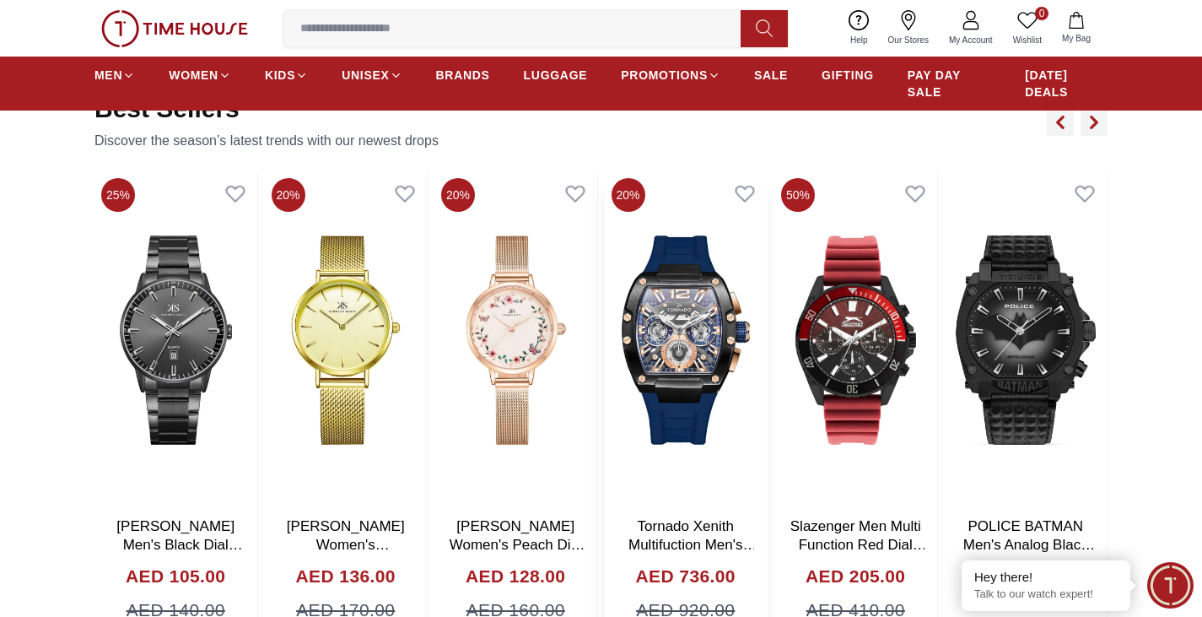
click at [710, 426] on img at bounding box center [686, 339] width 163 height 337
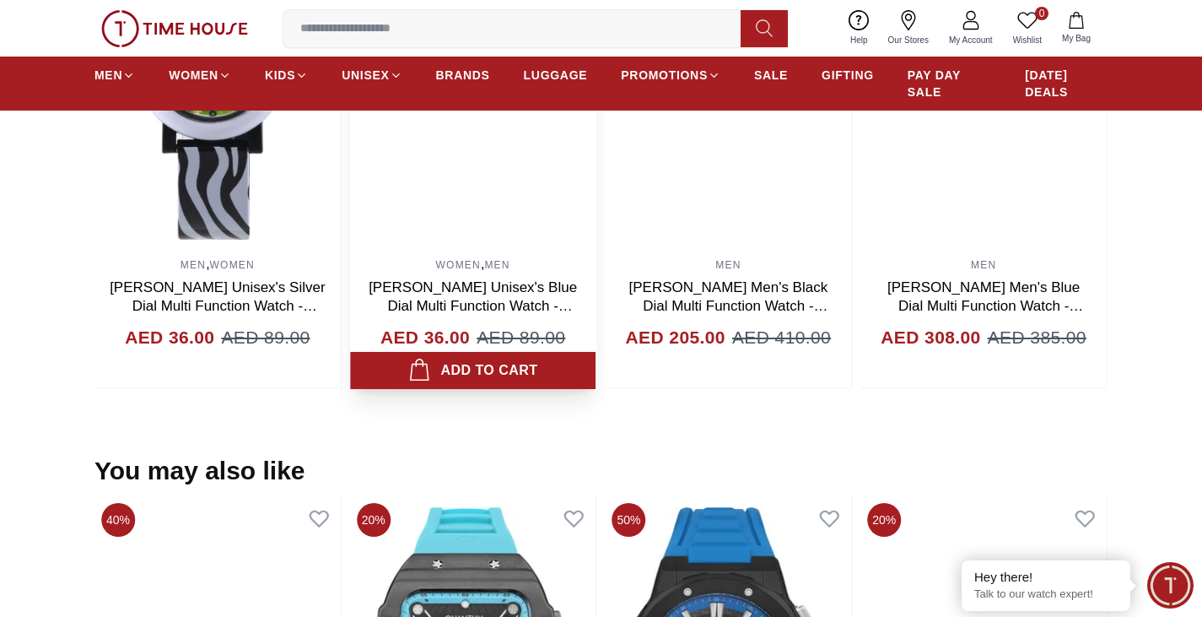
scroll to position [1350, 0]
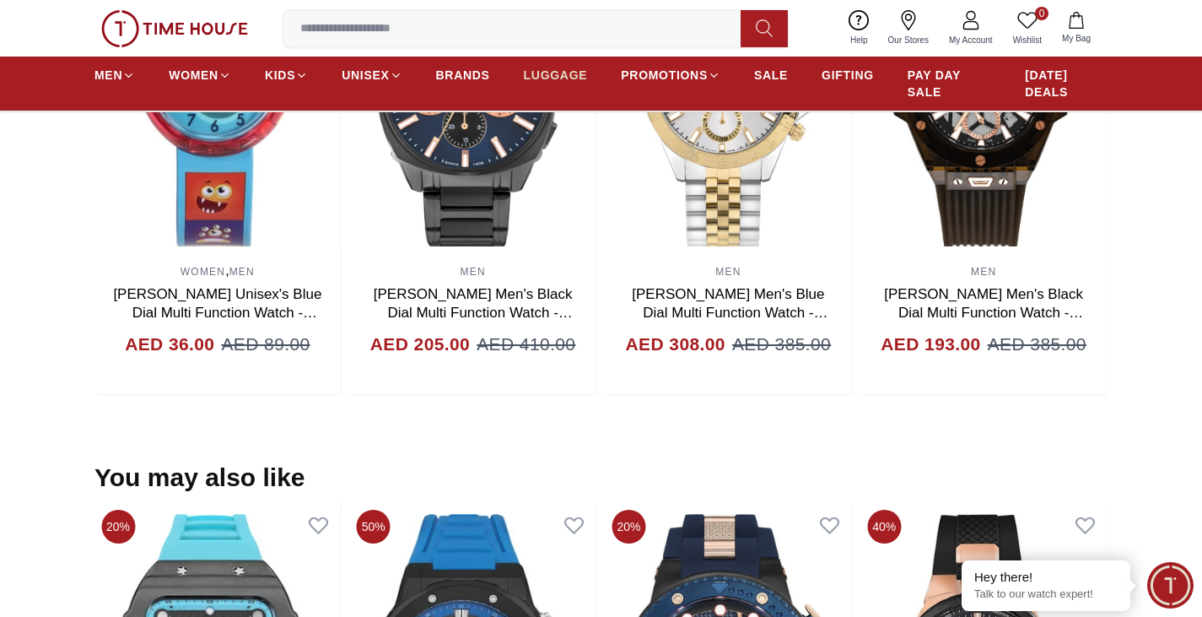
click at [546, 73] on span "LUGGAGE" at bounding box center [556, 75] width 64 height 17
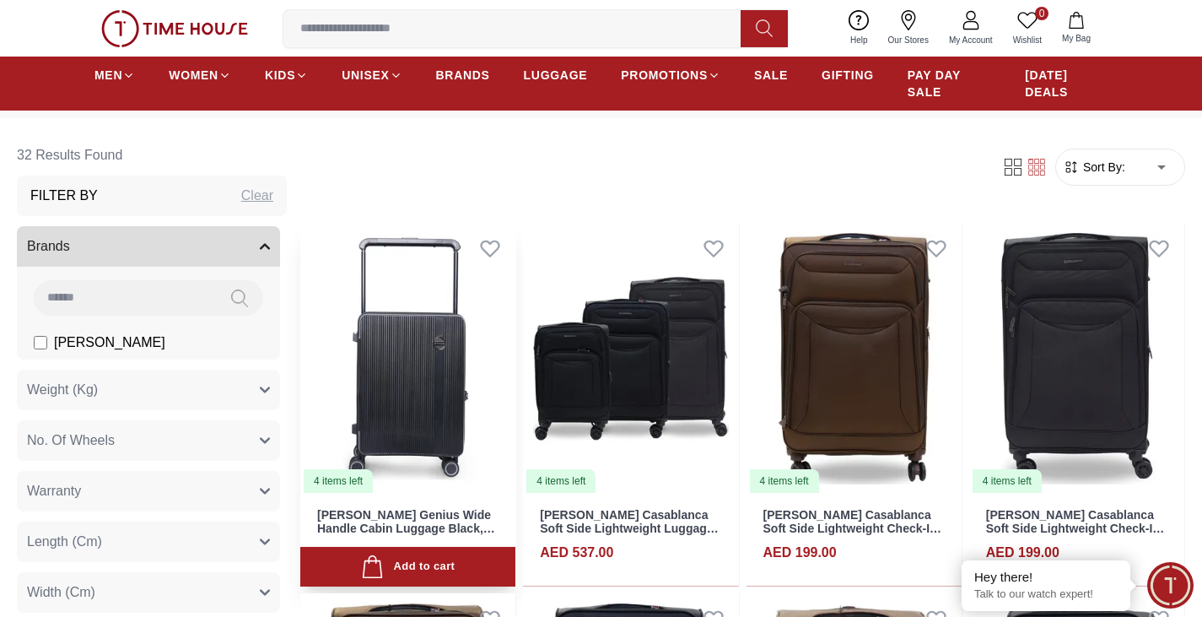
scroll to position [169, 0]
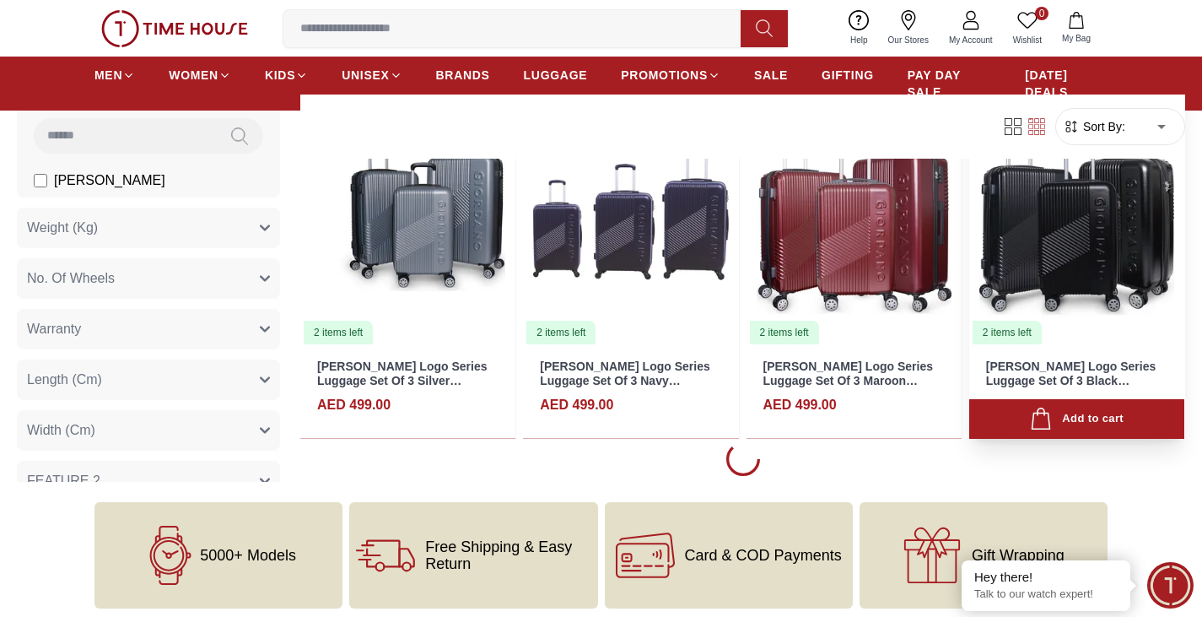
scroll to position [2193, 0]
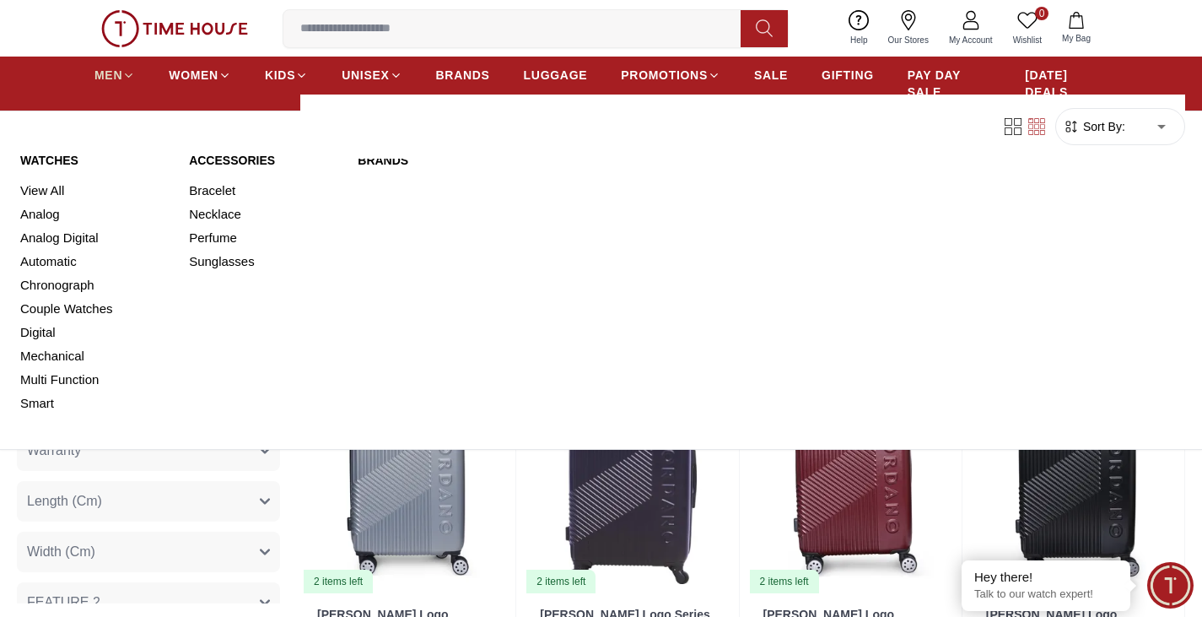
click at [99, 78] on span "MEN" at bounding box center [108, 75] width 28 height 17
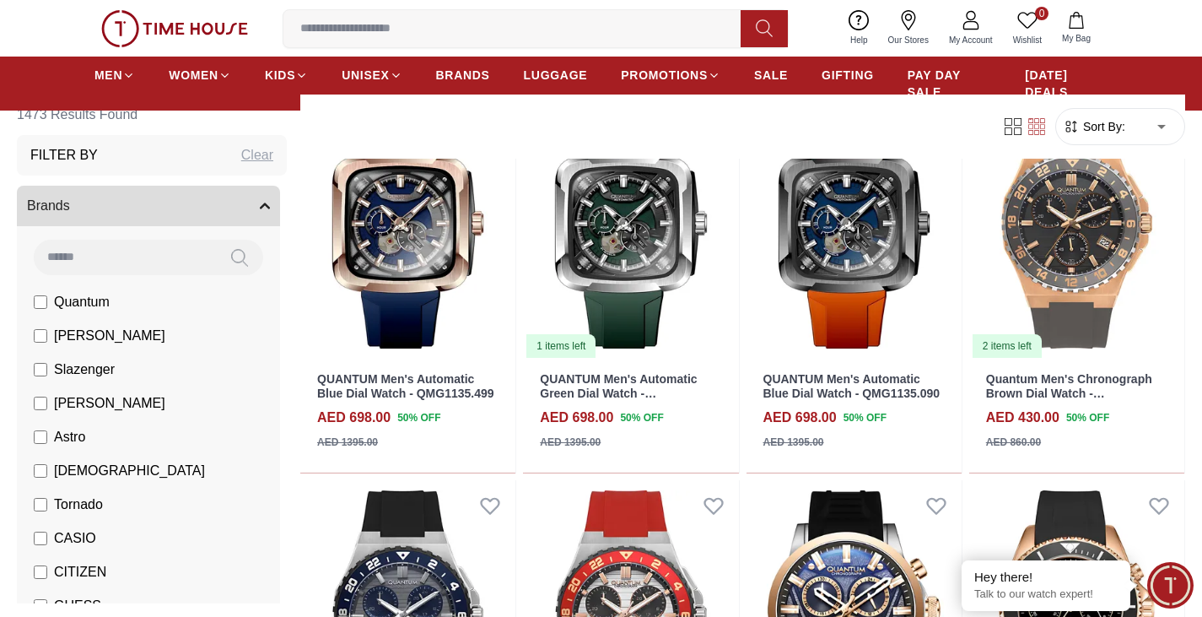
scroll to position [2530, 0]
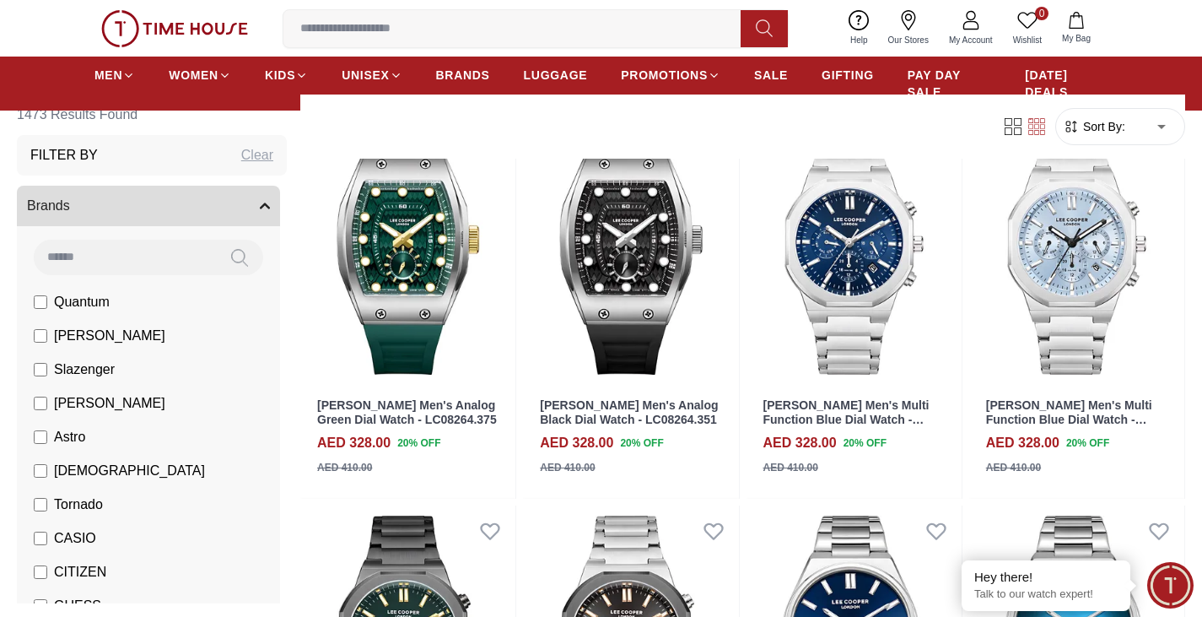
scroll to position [4133, 0]
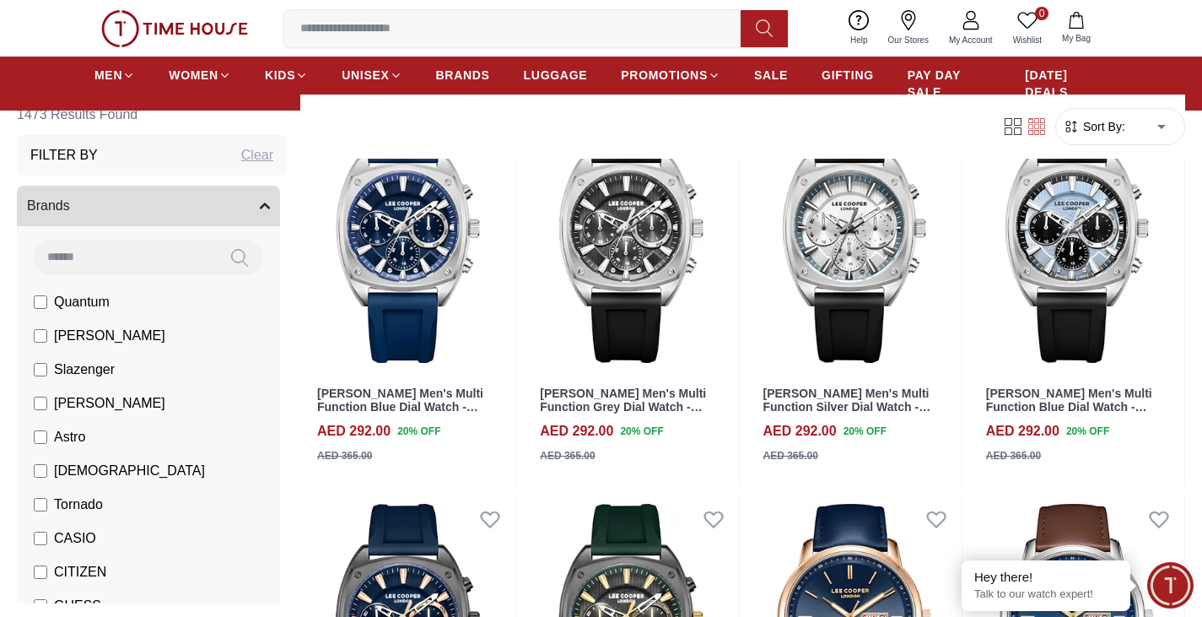
scroll to position [6832, 0]
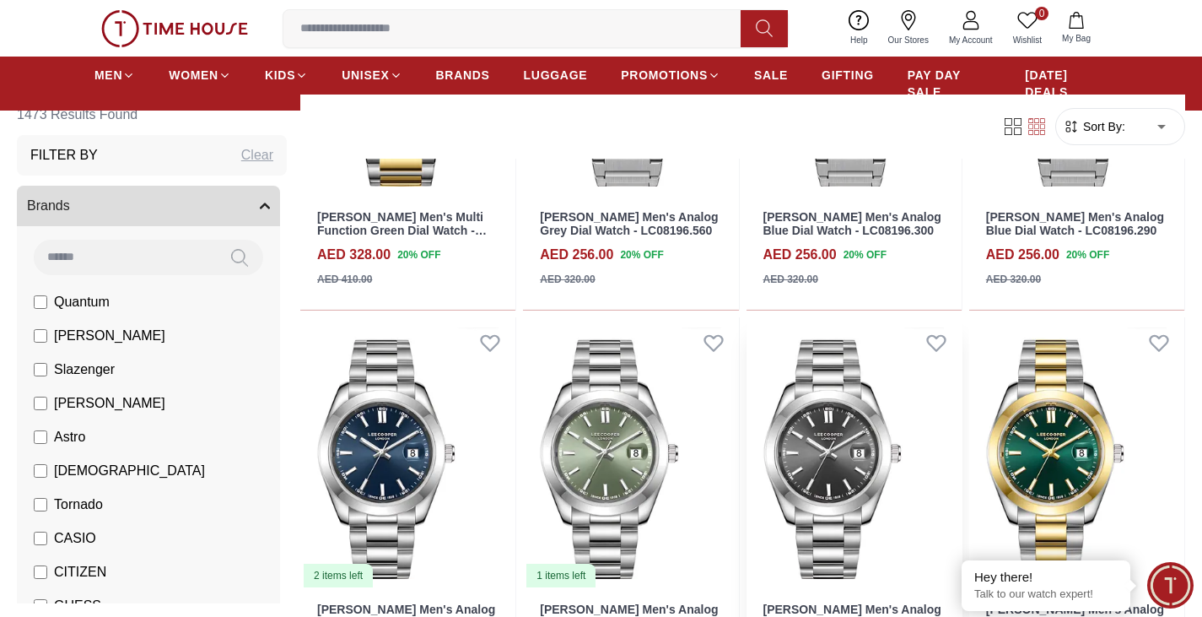
scroll to position [9953, 0]
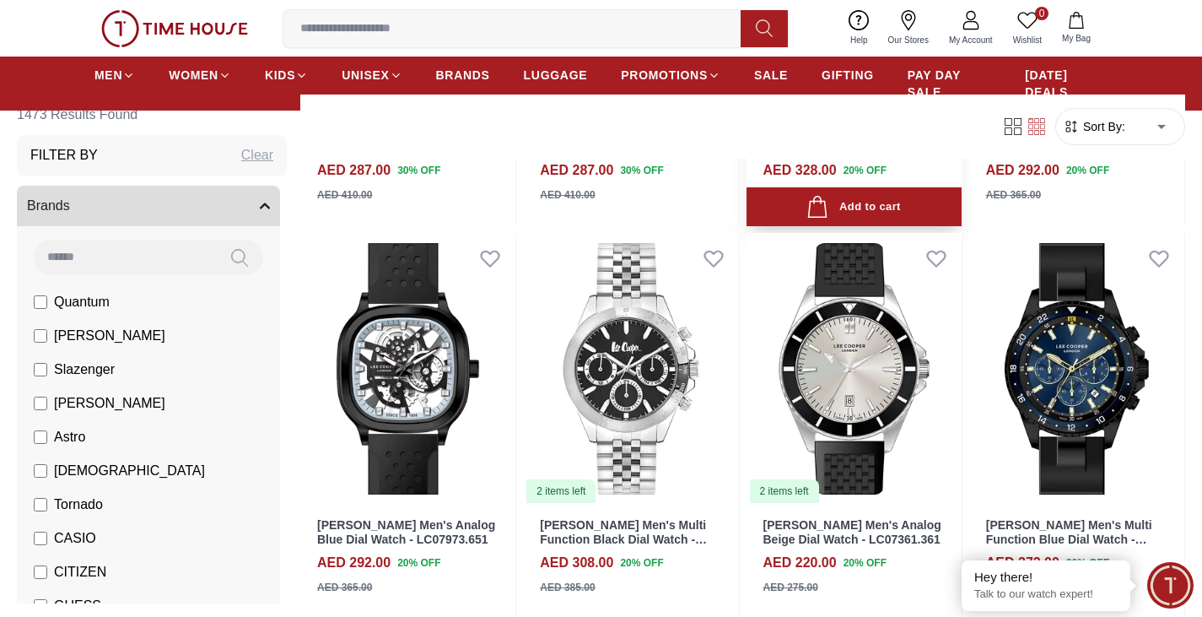
scroll to position [13411, 0]
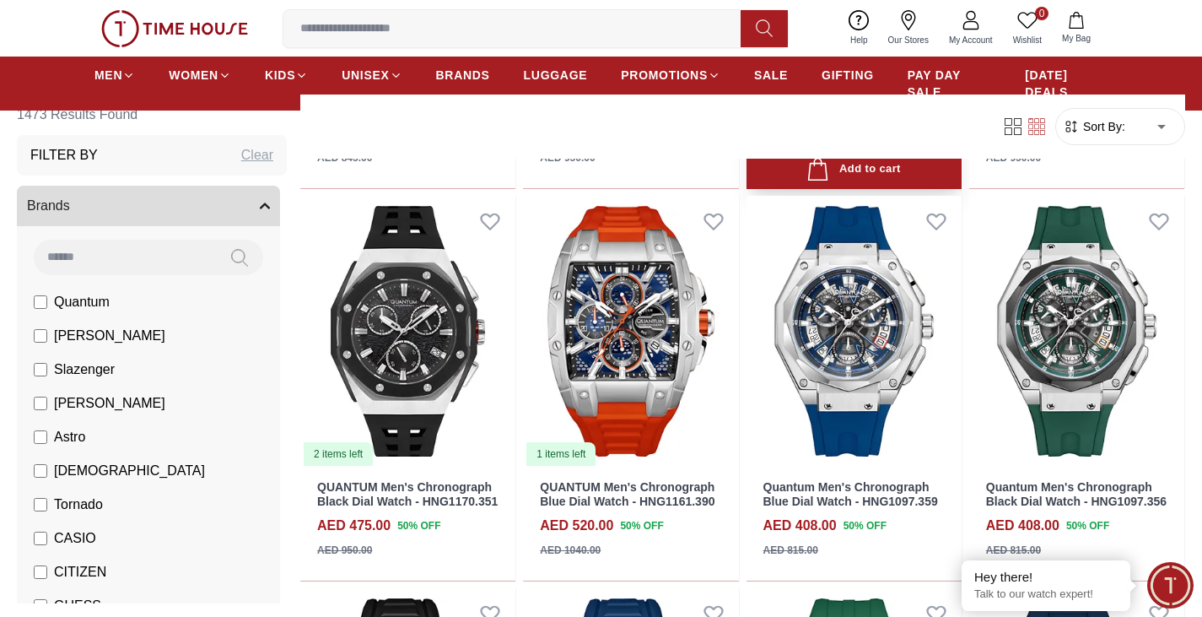
scroll to position [14592, 0]
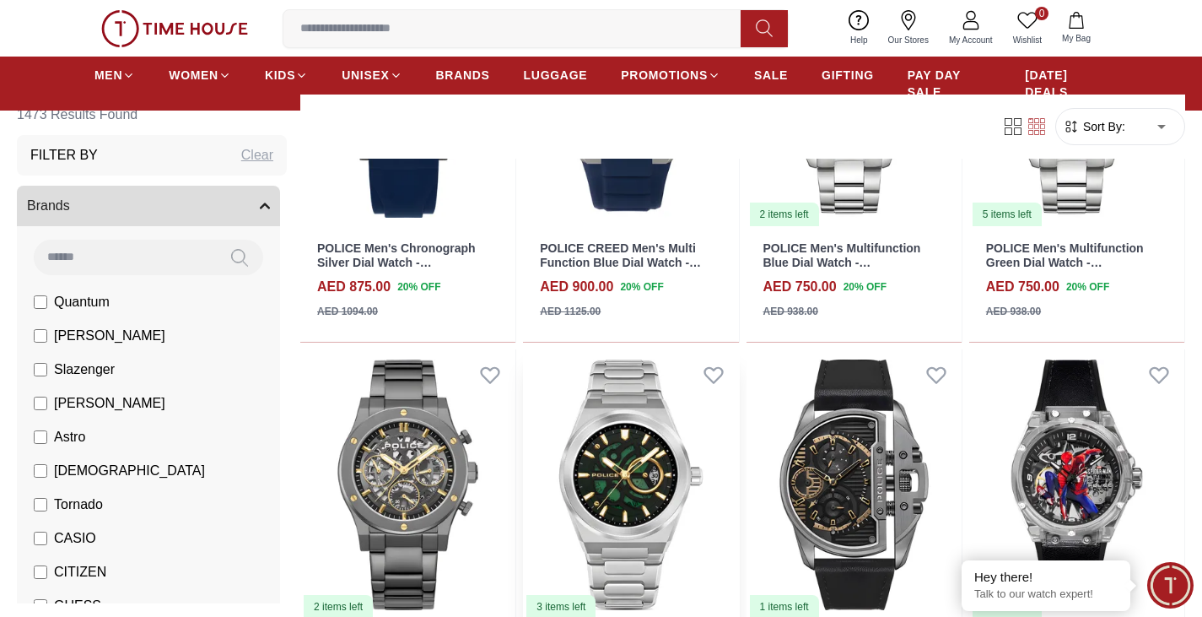
scroll to position [17274, 0]
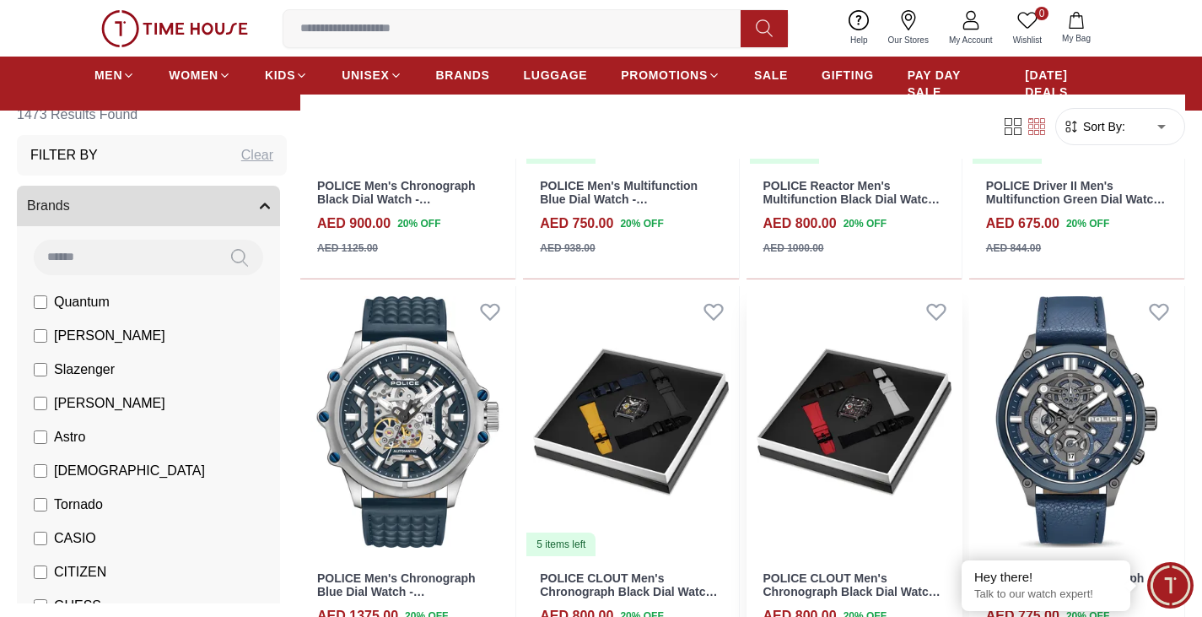
scroll to position [19305, 0]
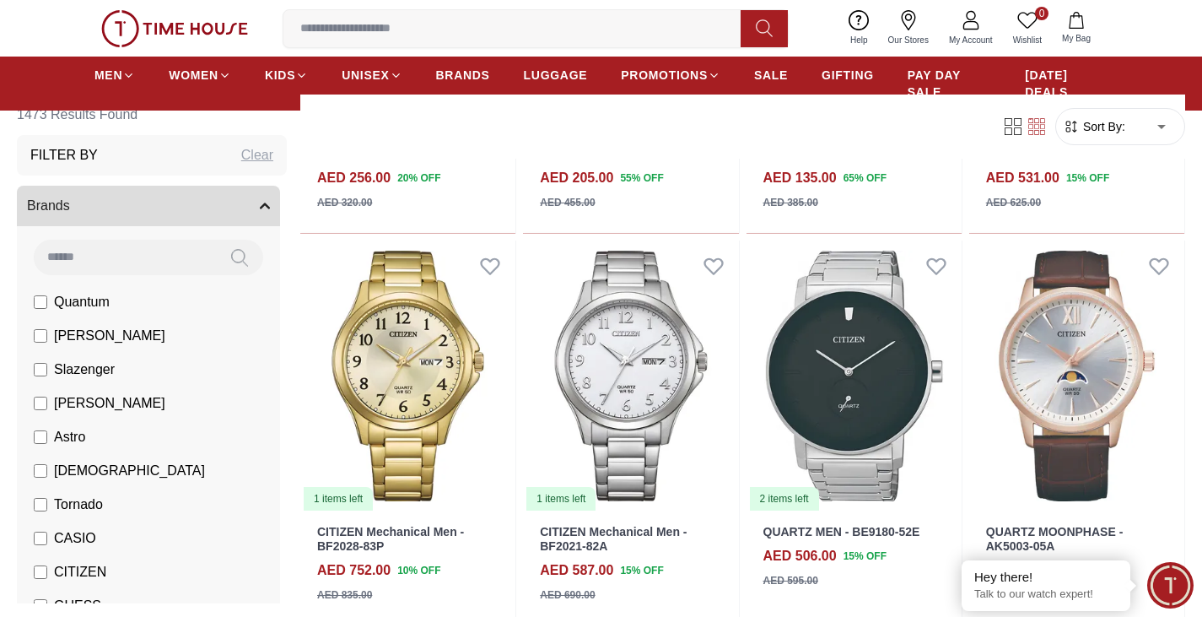
scroll to position [20664, 0]
